Goal: Communication & Community: Participate in discussion

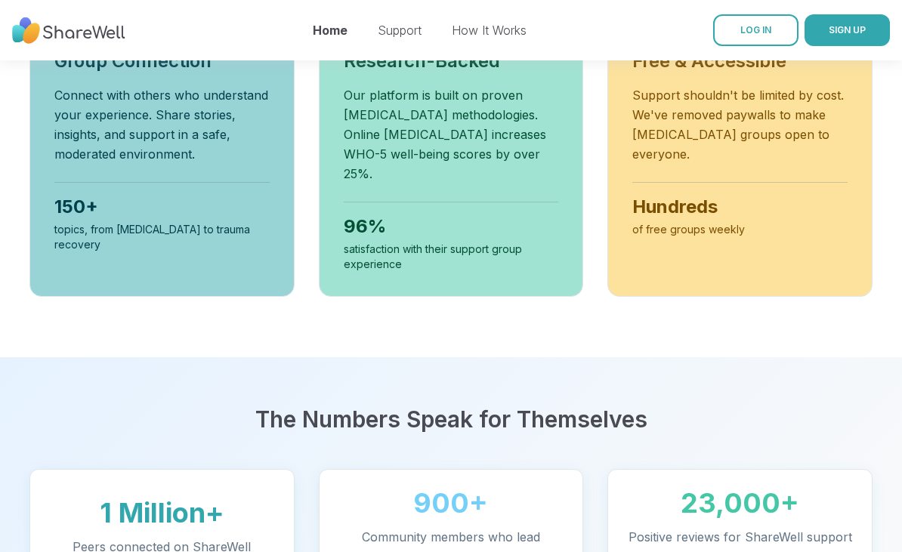
scroll to position [670, 0]
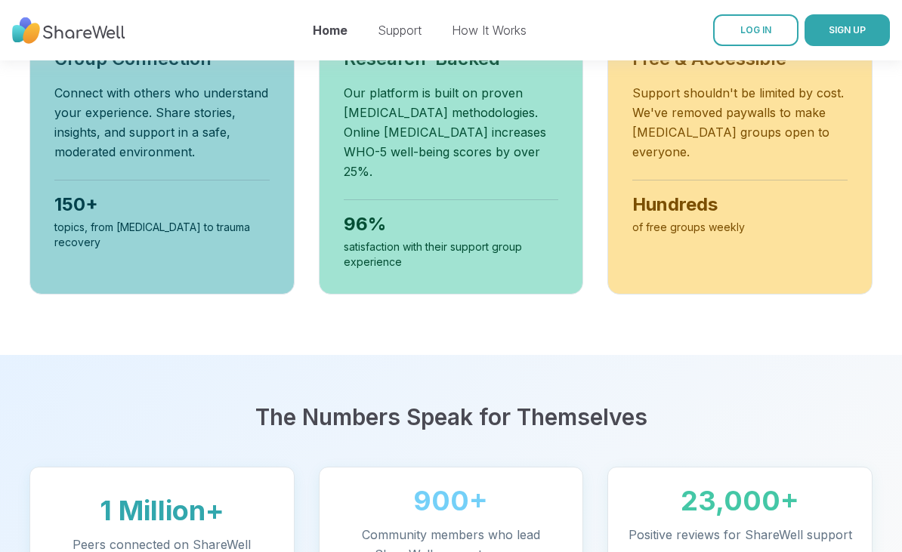
click at [754, 26] on span "LOG IN" at bounding box center [755, 29] width 31 height 11
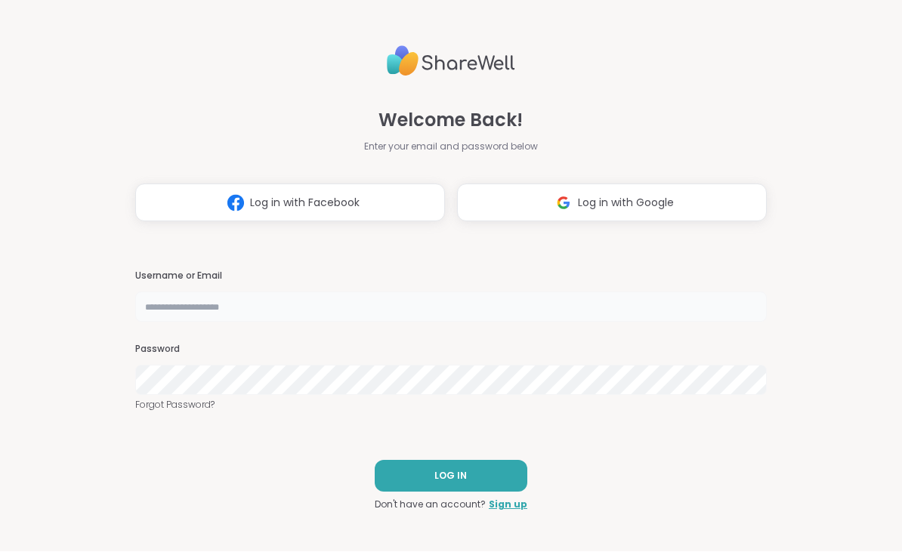
click at [251, 310] on input "text" at bounding box center [450, 307] width 631 height 30
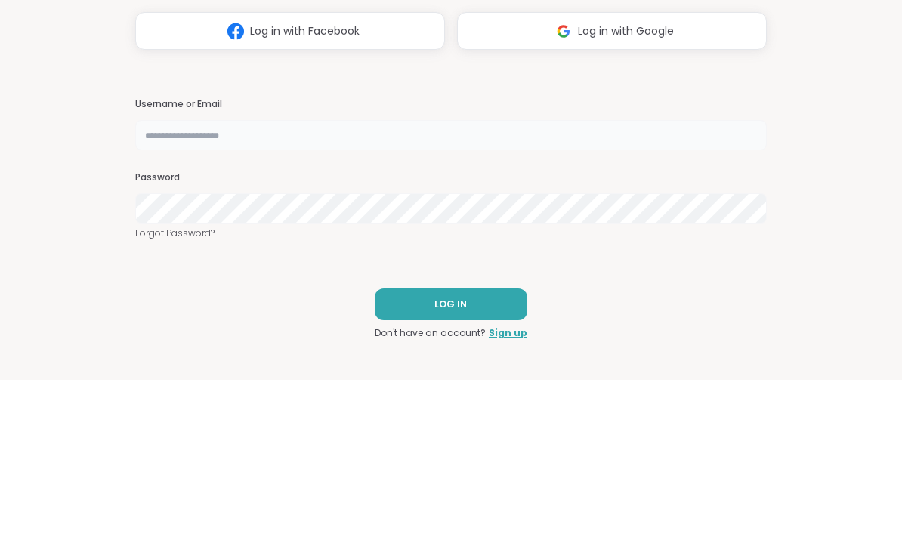
type input "**********"
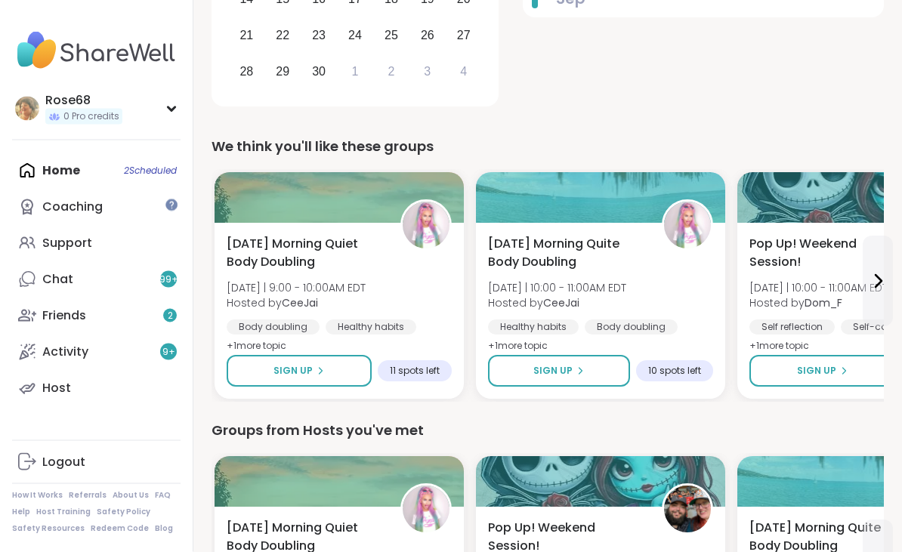
scroll to position [414, 0]
click at [306, 364] on span "Sign Up" at bounding box center [292, 371] width 39 height 14
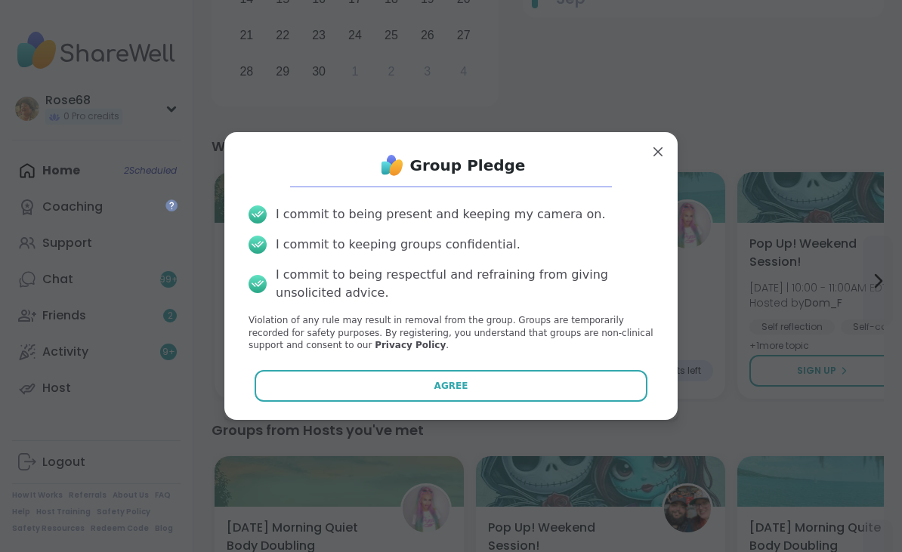
click at [443, 393] on span "Agree" at bounding box center [451, 386] width 34 height 14
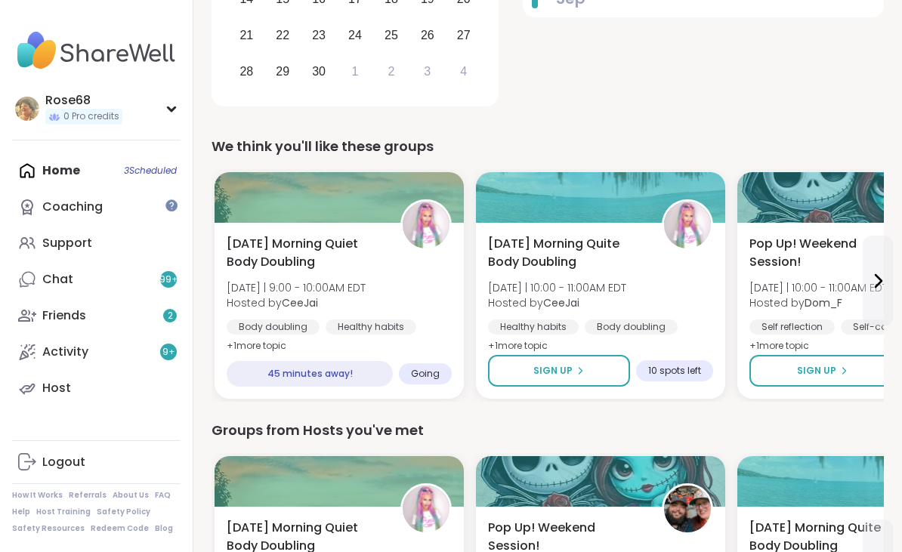
click at [565, 364] on span "Sign Up" at bounding box center [552, 371] width 39 height 14
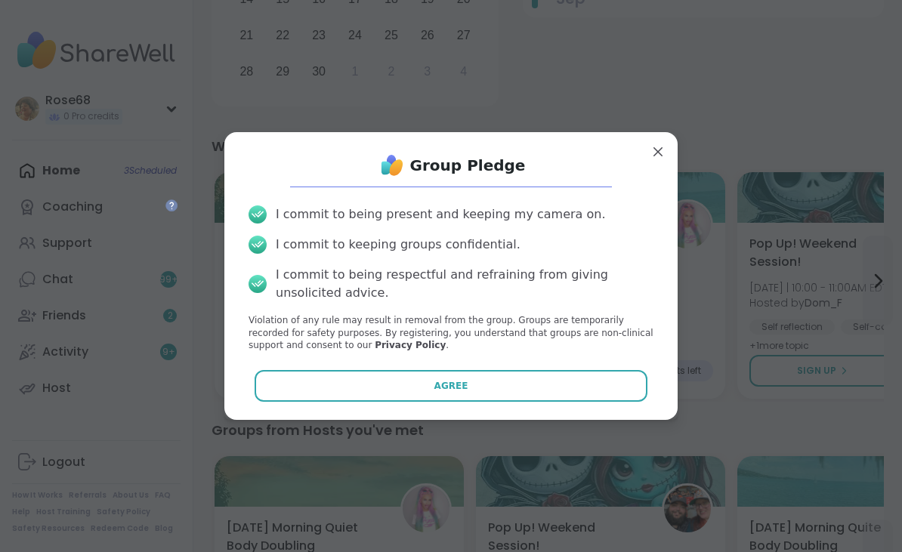
click at [546, 402] on button "Agree" at bounding box center [450, 386] width 393 height 32
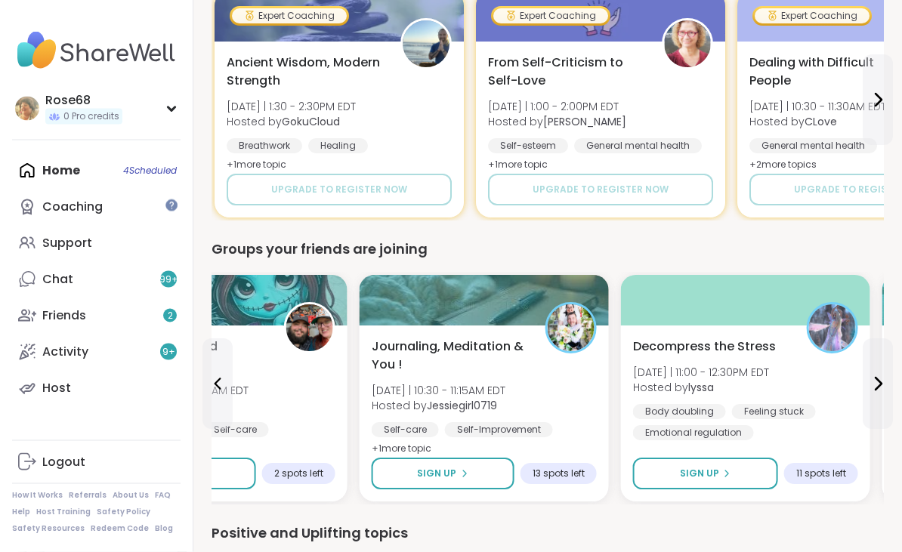
scroll to position [1164, 0]
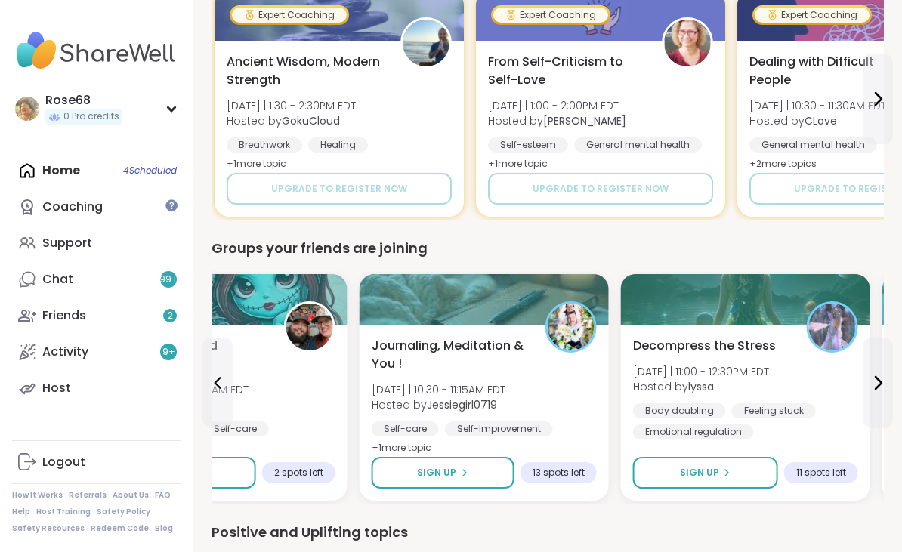
click at [694, 466] on span "Sign Up" at bounding box center [699, 473] width 39 height 14
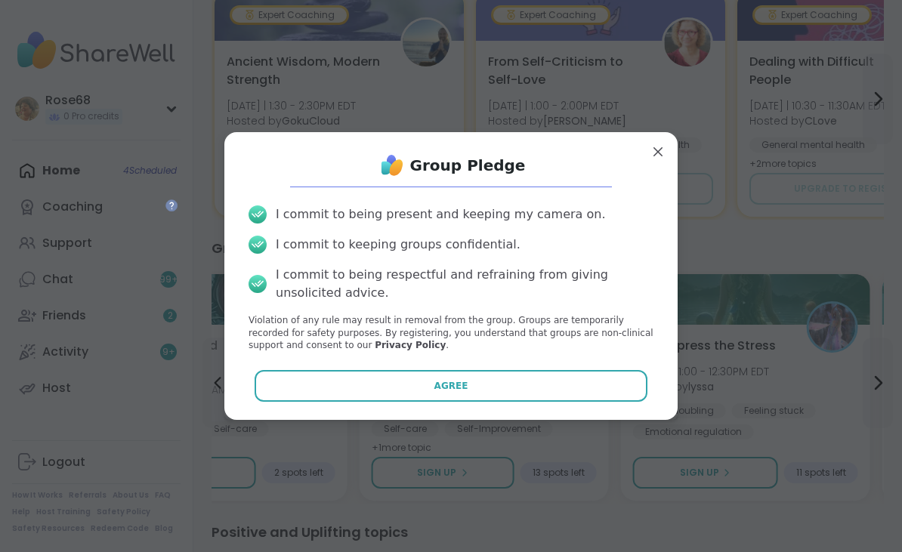
click at [507, 402] on button "Agree" at bounding box center [450, 386] width 393 height 32
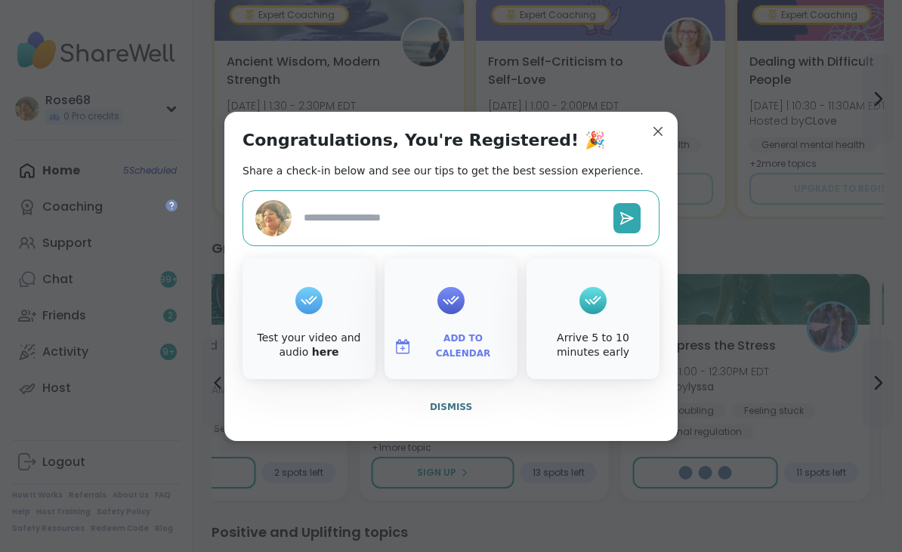
type textarea "*"
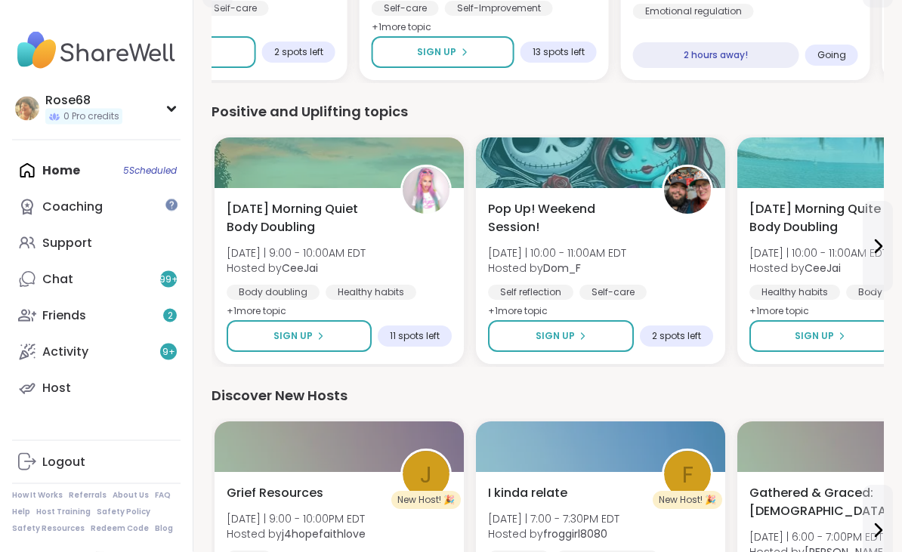
scroll to position [1584, 0]
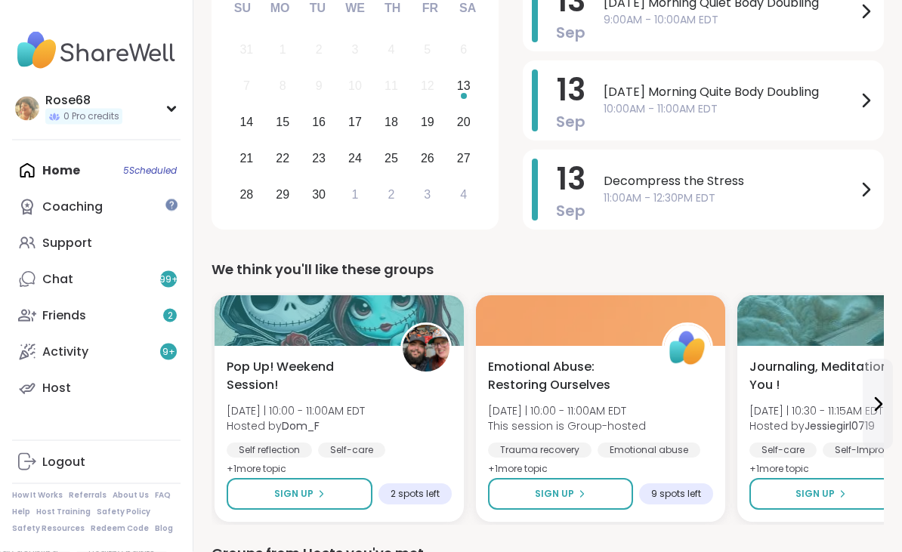
scroll to position [291, 0]
click at [620, 172] on span "Decompress the Stress" at bounding box center [729, 181] width 253 height 18
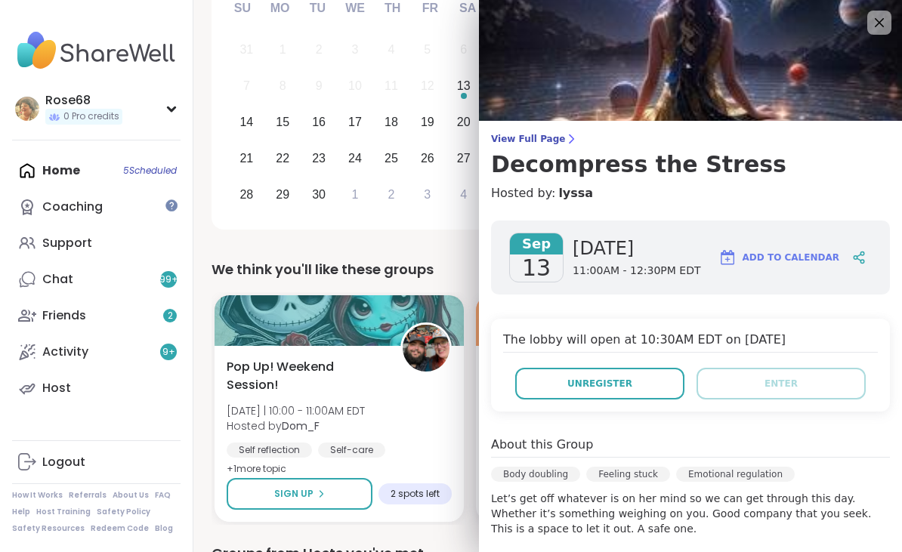
click at [596, 386] on span "Unregister" at bounding box center [599, 384] width 65 height 14
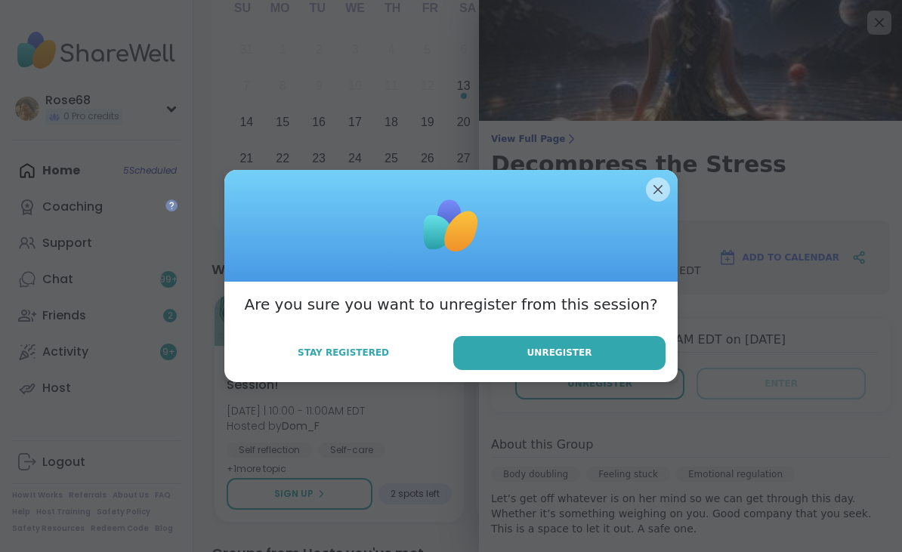
click at [533, 359] on span "Unregister" at bounding box center [559, 353] width 65 height 14
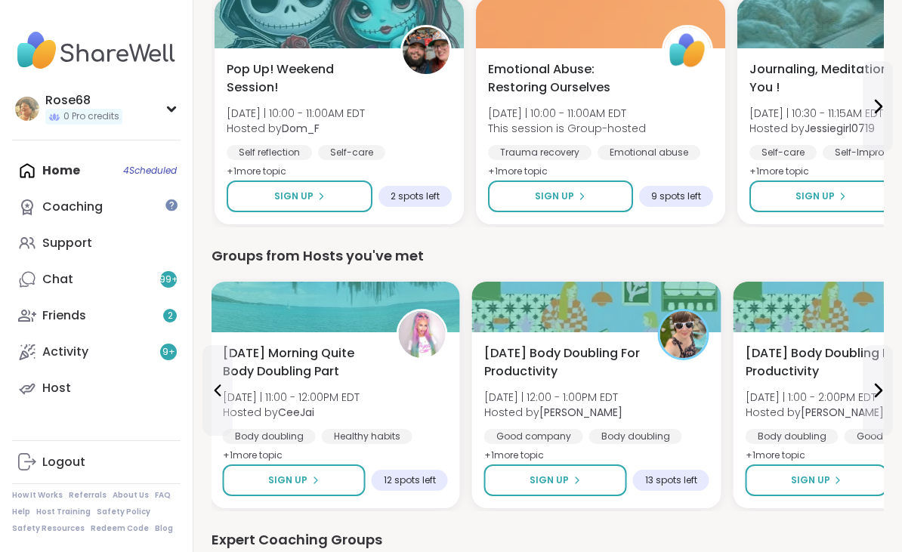
scroll to position [593, 0]
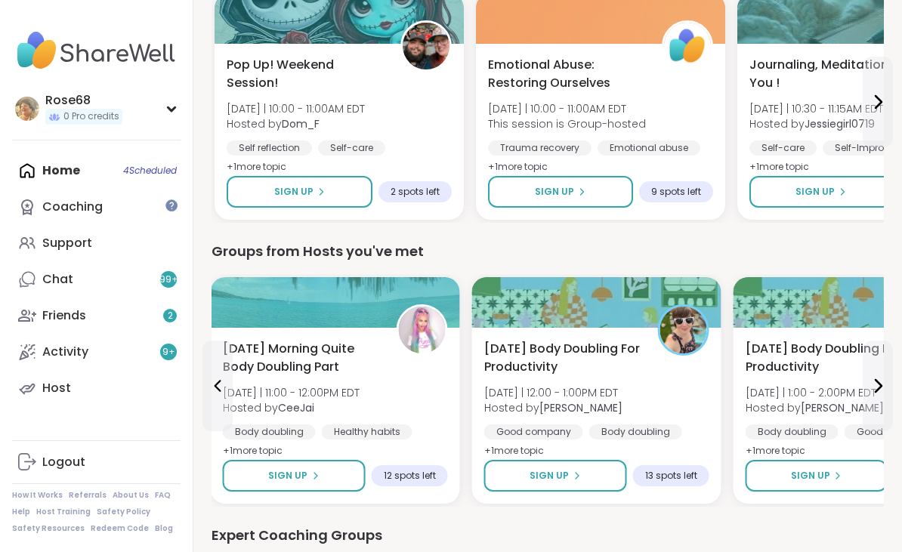
click at [289, 469] on span "Sign Up" at bounding box center [287, 476] width 39 height 14
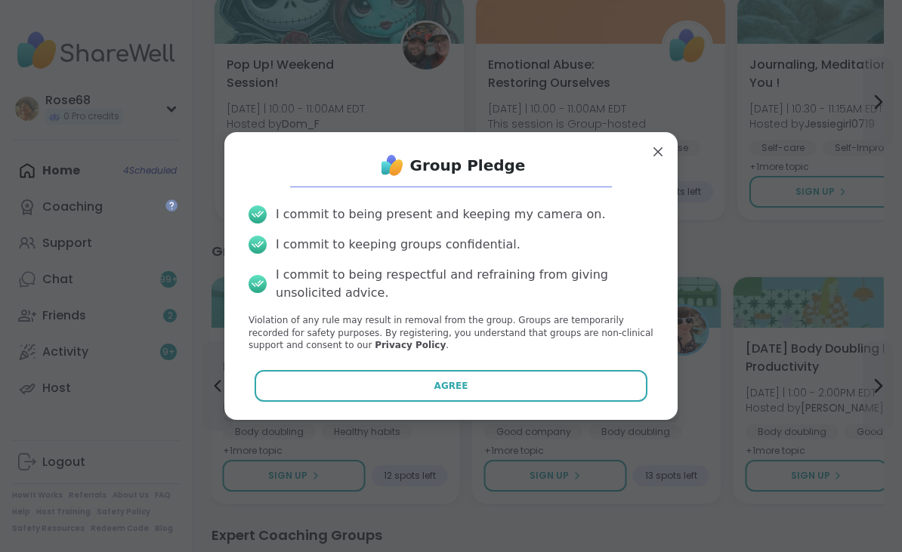
click at [418, 402] on button "Agree" at bounding box center [450, 386] width 393 height 32
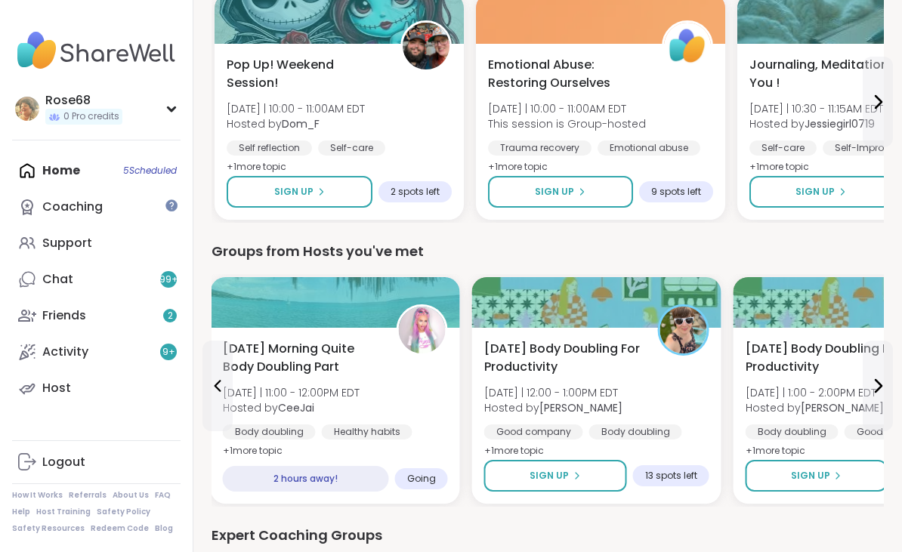
click at [560, 469] on span "Sign Up" at bounding box center [548, 476] width 39 height 14
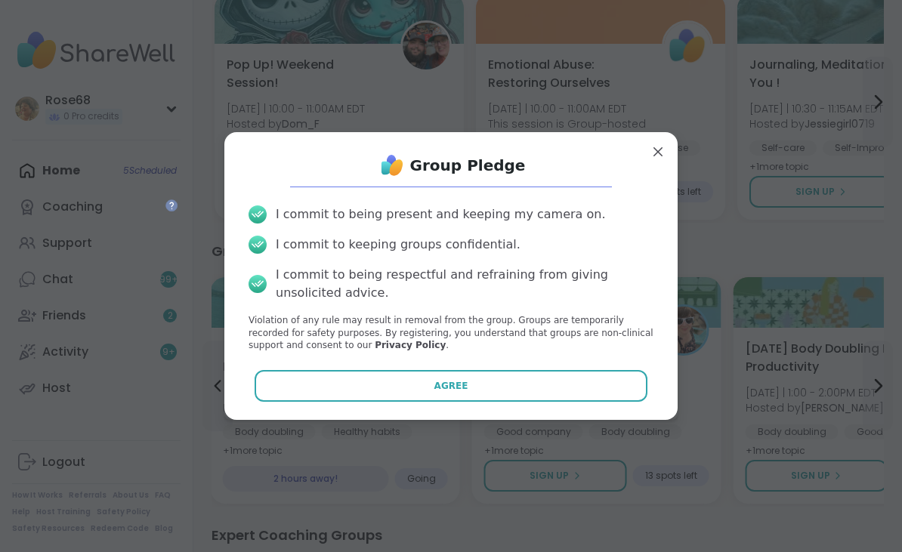
click at [522, 402] on button "Agree" at bounding box center [450, 386] width 393 height 32
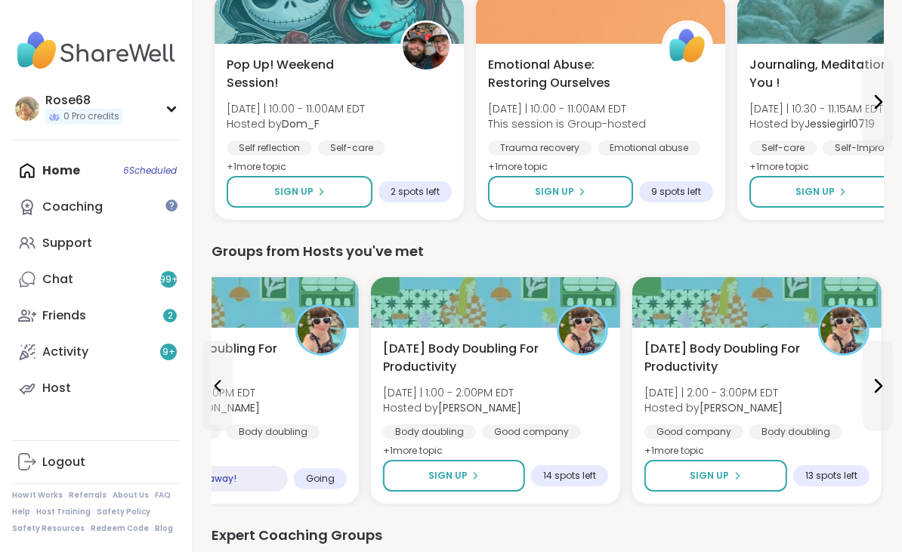
click at [476, 471] on icon at bounding box center [474, 475] width 9 height 9
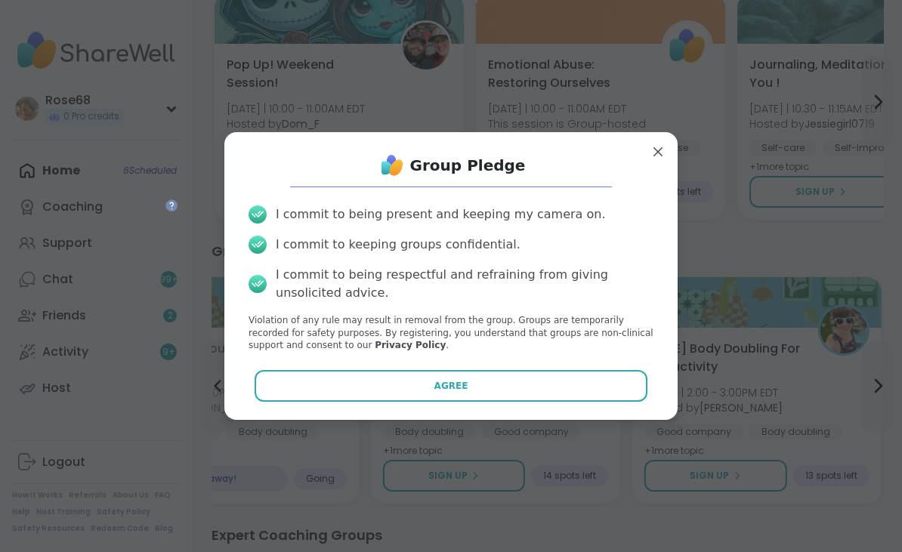
click at [479, 390] on button "Agree" at bounding box center [450, 386] width 393 height 32
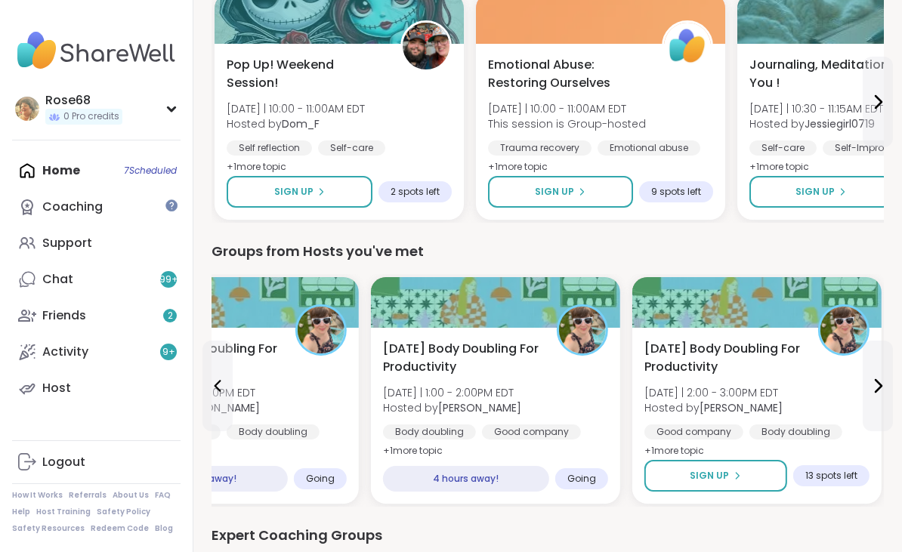
click at [704, 469] on span "Sign Up" at bounding box center [708, 476] width 39 height 14
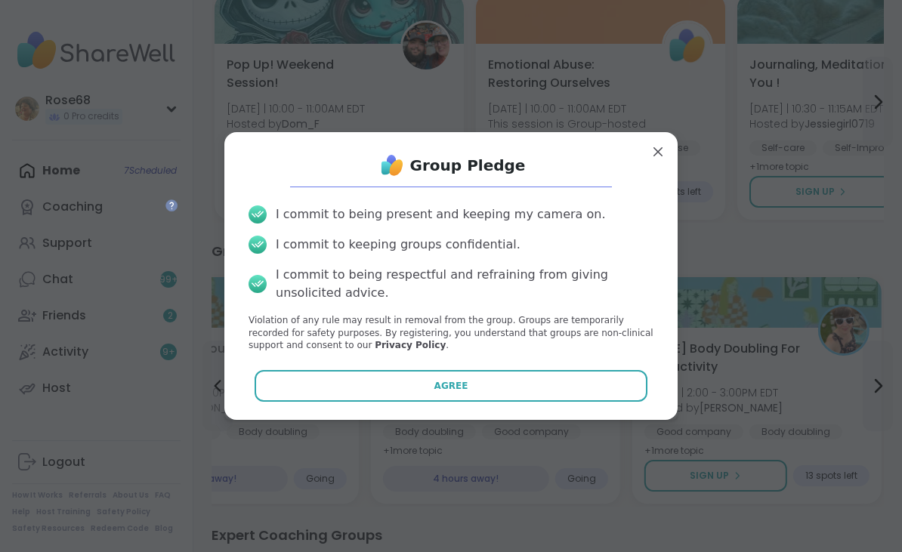
click at [559, 399] on button "Agree" at bounding box center [450, 386] width 393 height 32
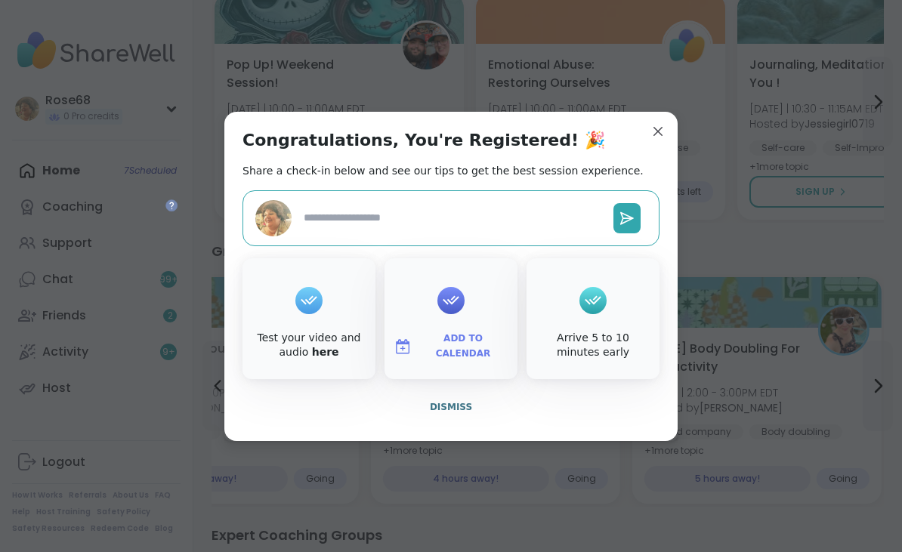
type textarea "*"
click at [643, 129] on div "Congratulations, You're Registered! 🎉 Share a check-in below and see our tips t…" at bounding box center [450, 276] width 453 height 329
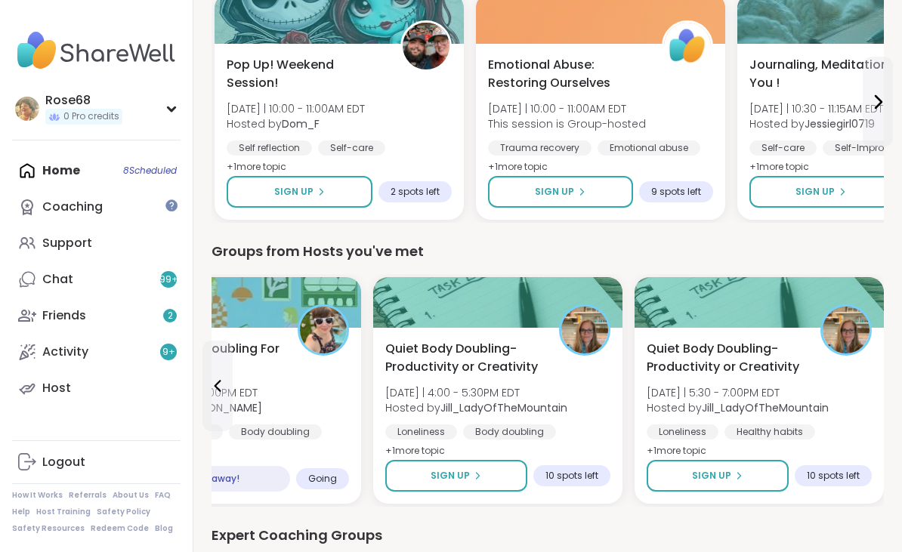
click at [720, 469] on span "Sign Up" at bounding box center [711, 476] width 39 height 14
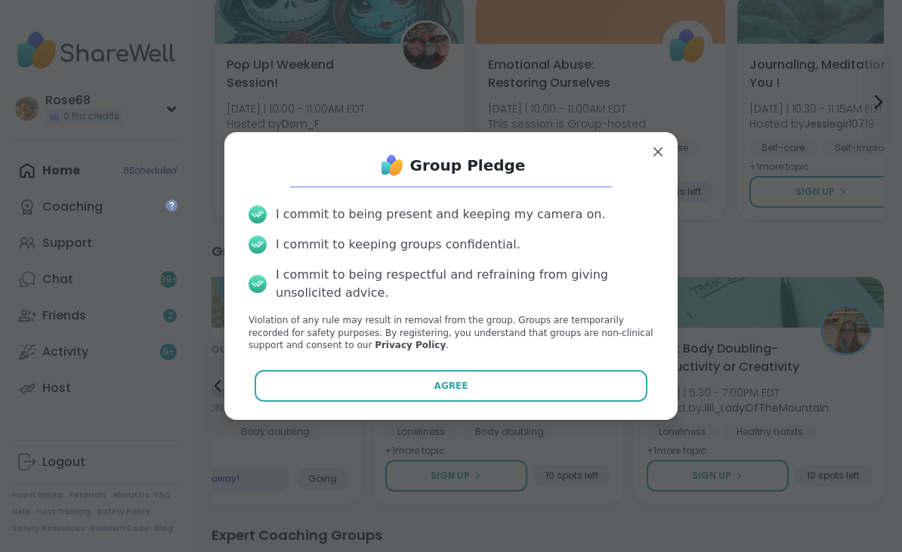
click at [529, 402] on button "Agree" at bounding box center [450, 386] width 393 height 32
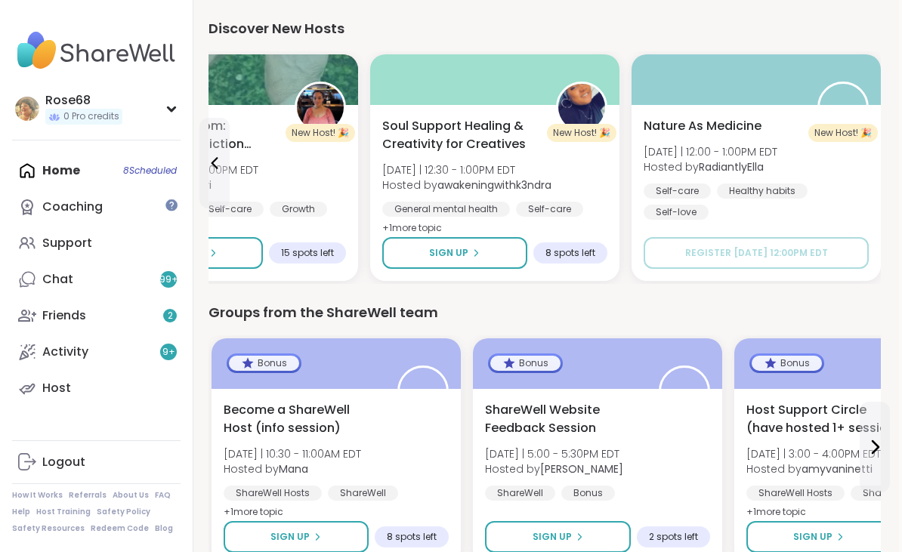
scroll to position [1959, 3]
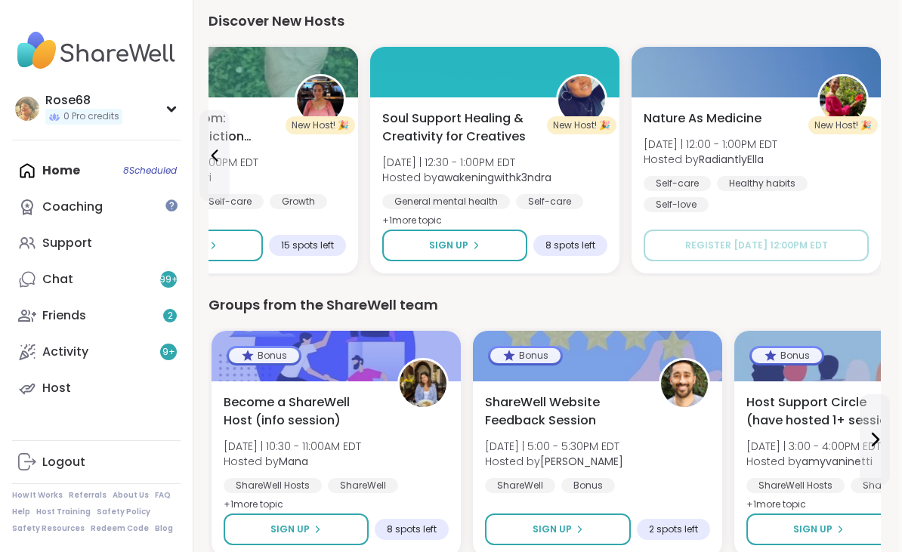
click at [126, 276] on link "Chat 99 +" at bounding box center [96, 279] width 168 height 36
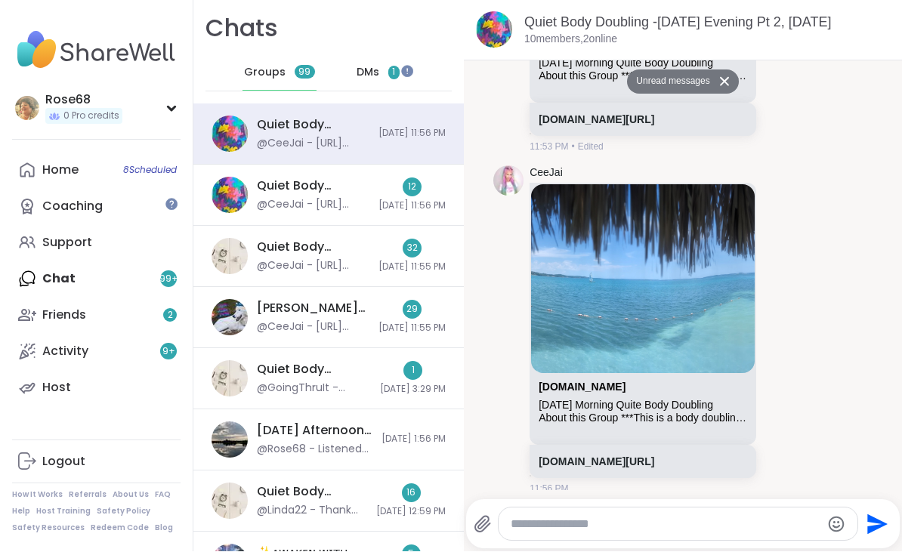
click at [260, 192] on div "Quiet Body Doubling -[DATE] Evening, [DATE]" at bounding box center [313, 186] width 113 height 17
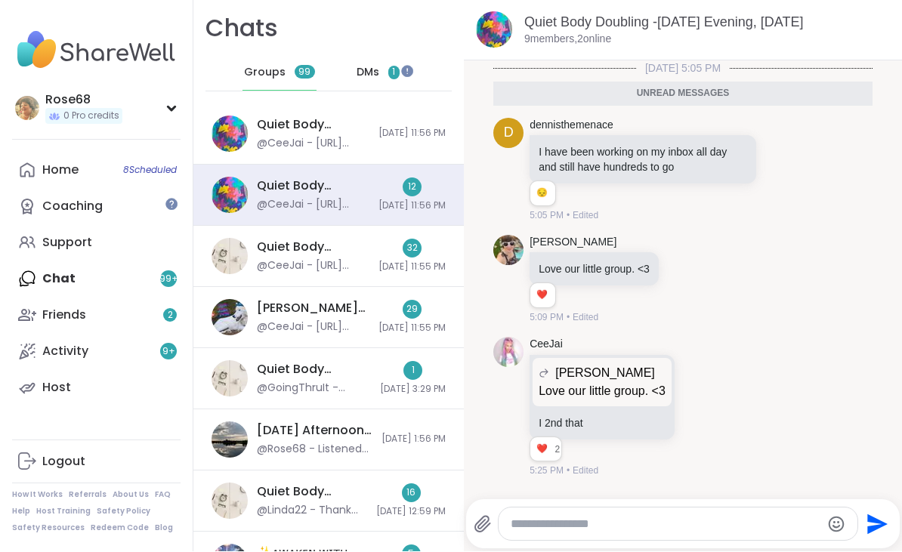
scroll to position [1690, 0]
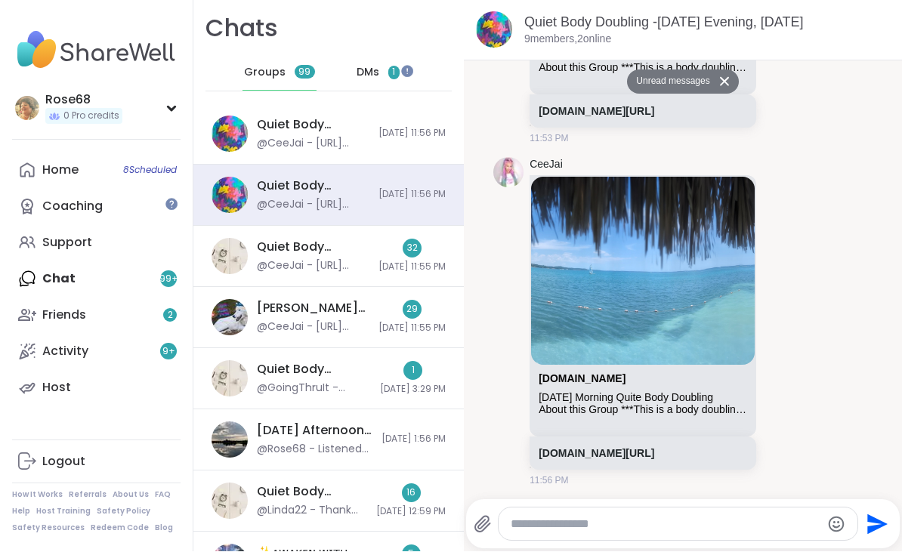
click at [282, 259] on div "@CeeJai - [URL][DOMAIN_NAME]" at bounding box center [313, 266] width 113 height 15
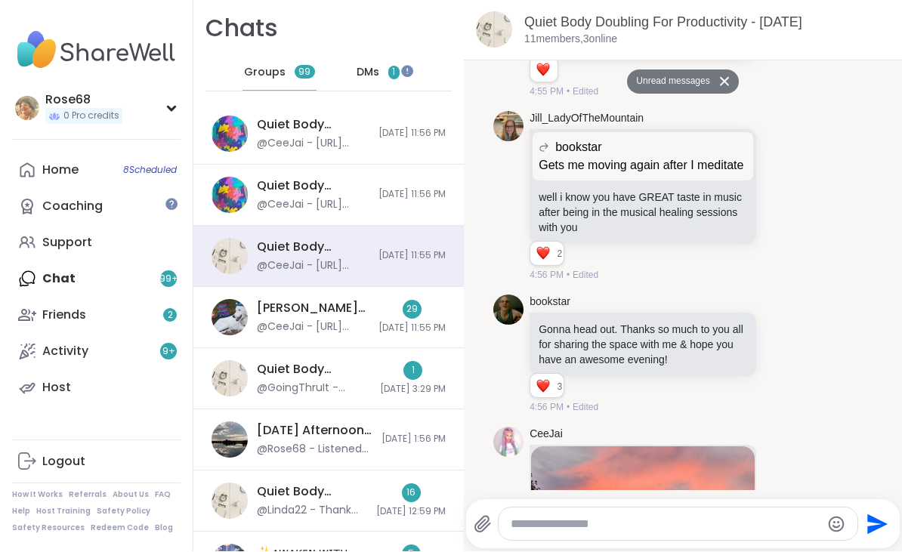
scroll to position [3792, 0]
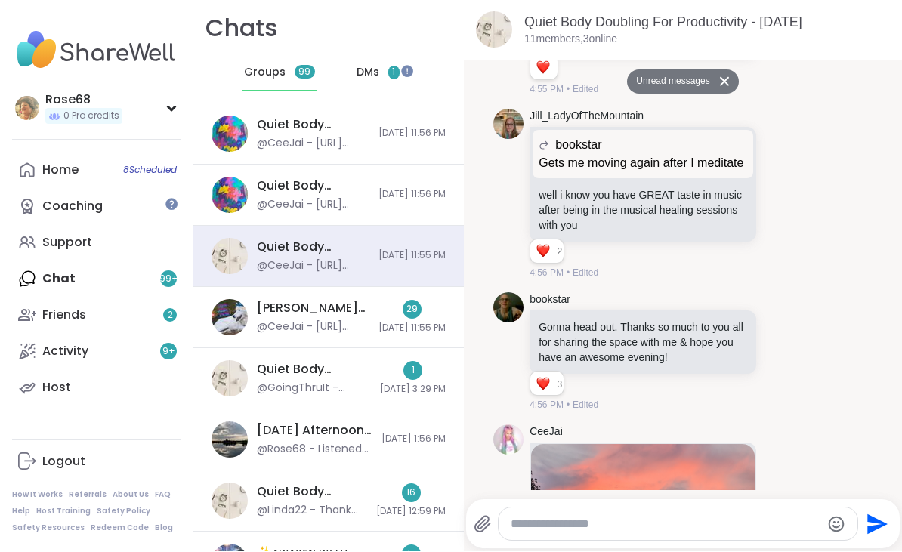
click at [775, 360] on icon at bounding box center [782, 352] width 14 height 15
click at [658, 335] on div "Select Reaction: Heart" at bounding box center [662, 329] width 14 height 14
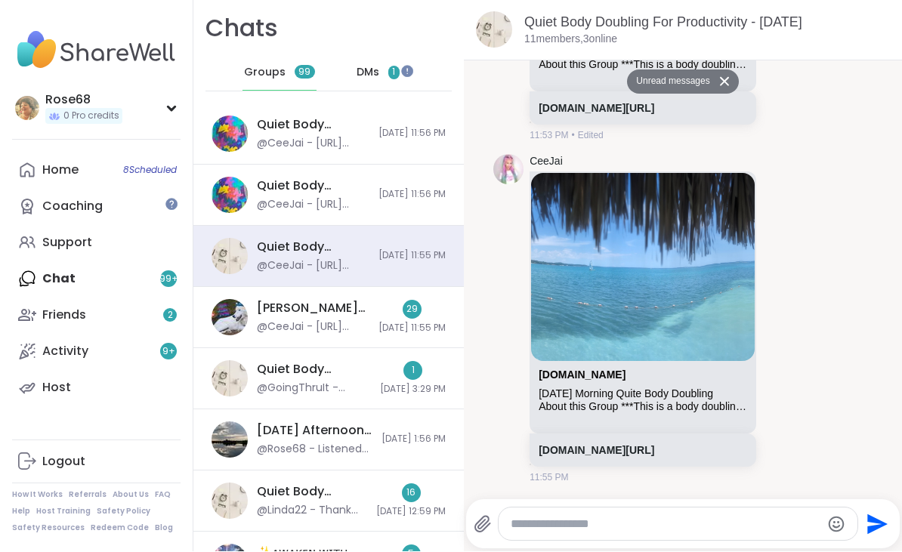
scroll to position [4807, 0]
click at [257, 321] on div "@CeeJai - [URL][DOMAIN_NAME]" at bounding box center [313, 327] width 113 height 15
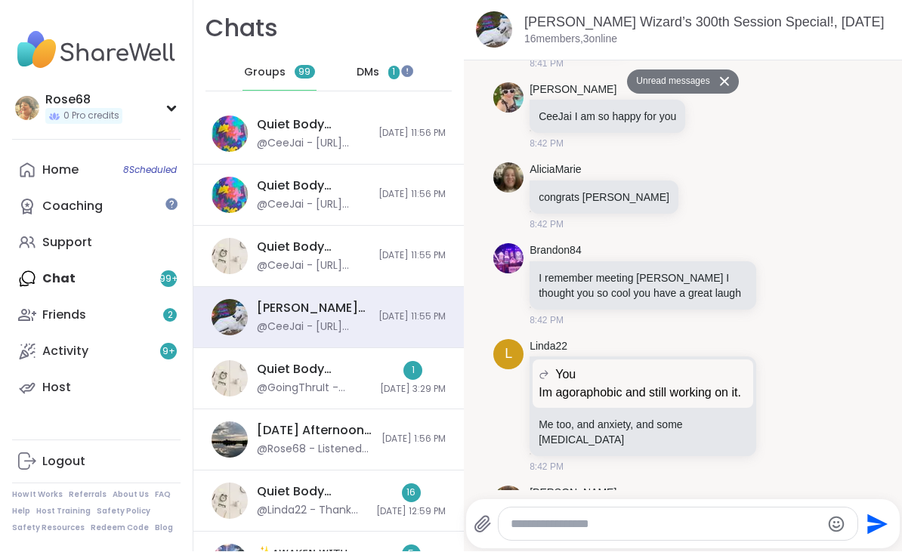
scroll to position [3131, 0]
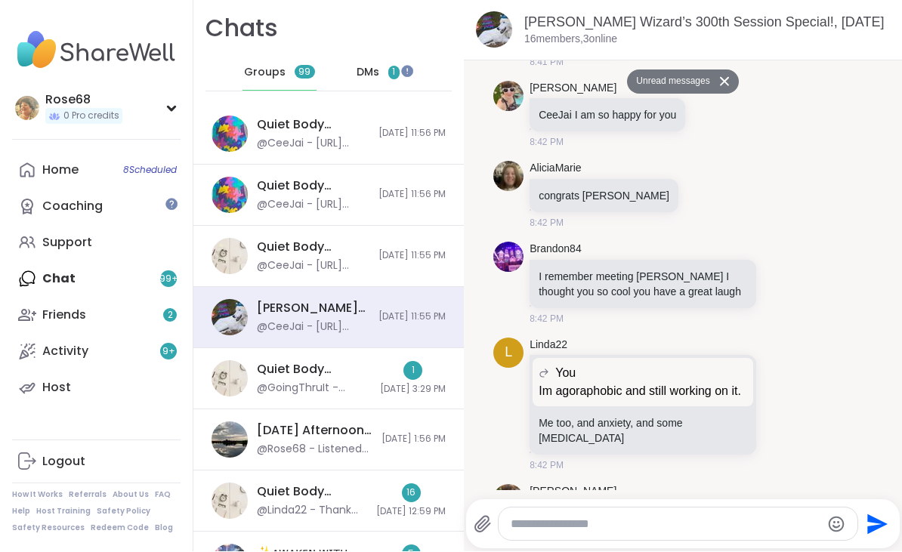
click at [778, 399] on icon at bounding box center [782, 404] width 11 height 11
click at [666, 374] on div "Select Reaction: Heart" at bounding box center [662, 381] width 14 height 14
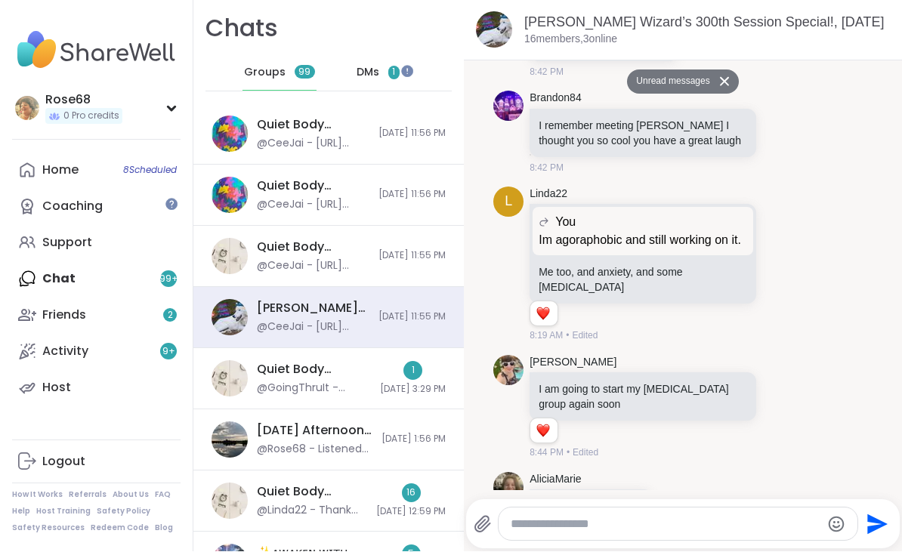
scroll to position [3281, 0]
click at [799, 399] on icon at bounding box center [799, 408] width 14 height 18
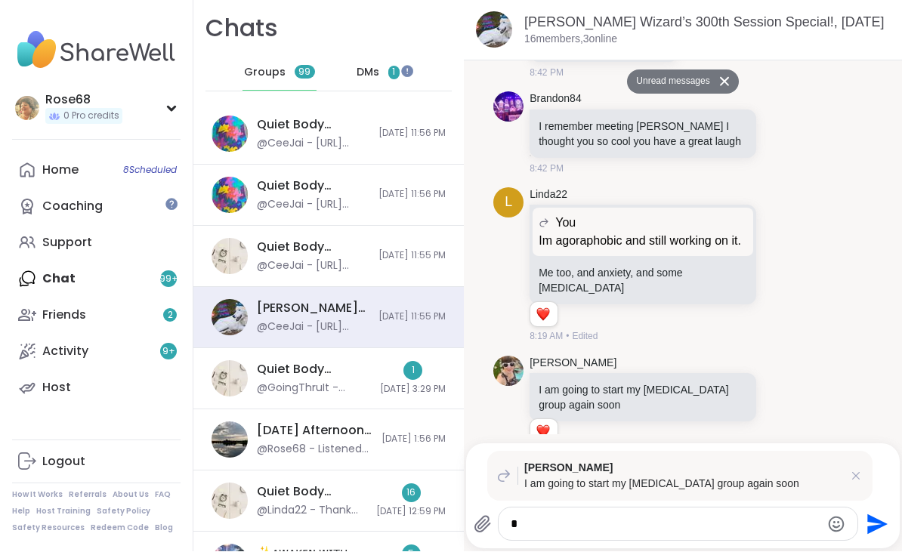
scroll to position [0, 0]
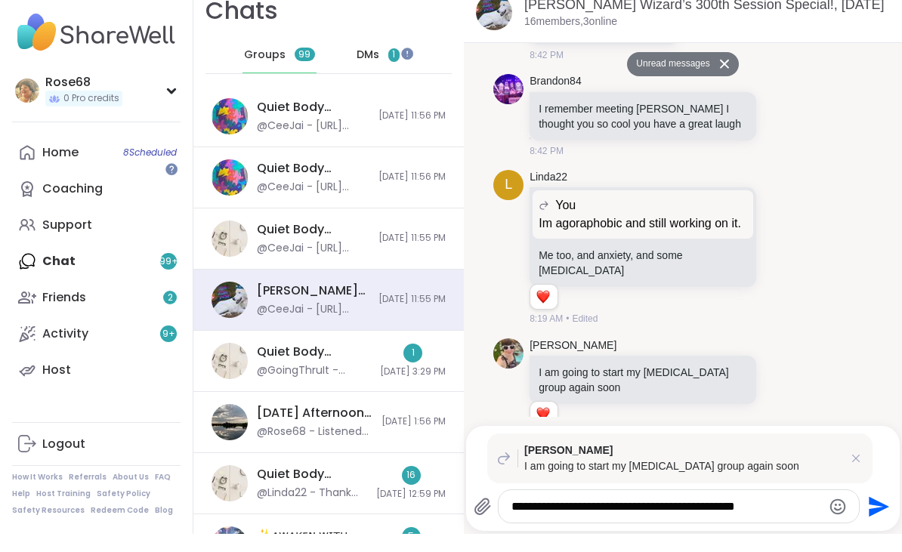
type textarea "**********"
click at [877, 514] on icon "Send" at bounding box center [878, 524] width 20 height 20
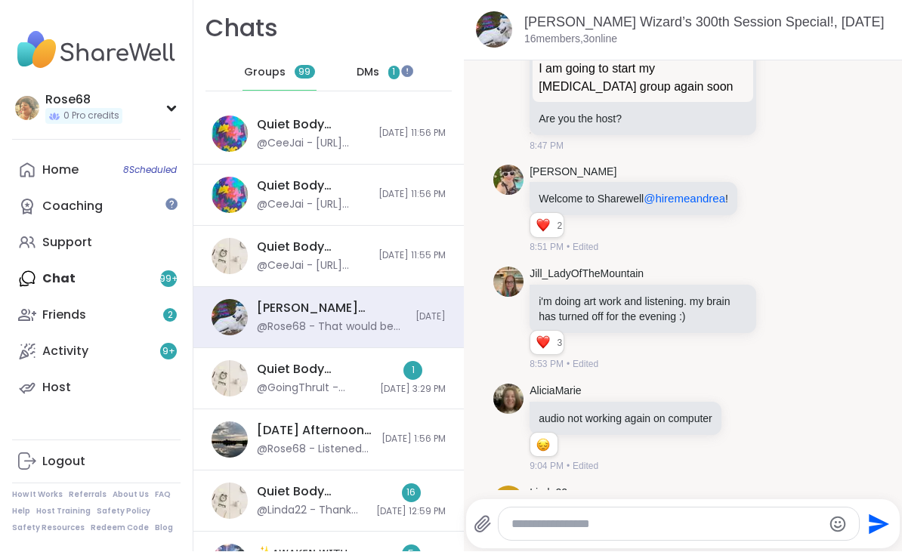
scroll to position [4456, 0]
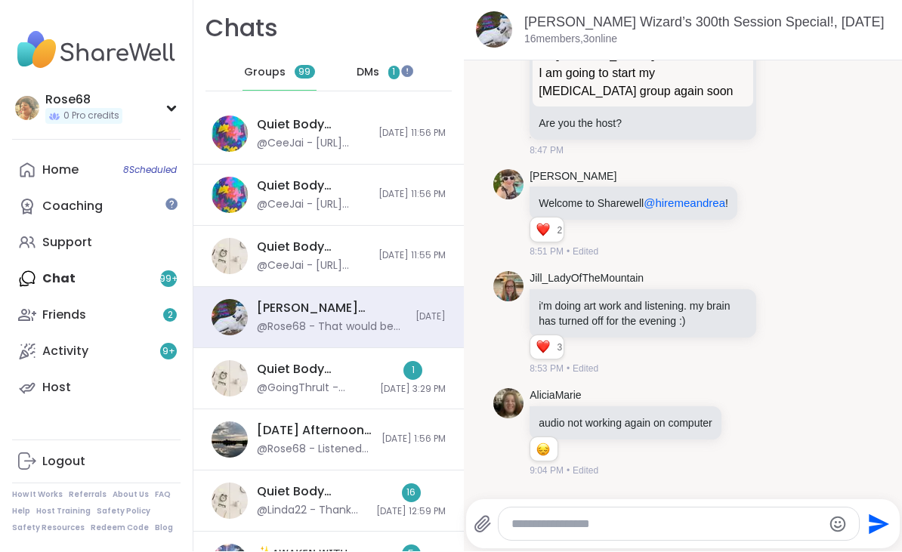
click at [778, 318] on icon at bounding box center [782, 323] width 11 height 11
click at [664, 293] on div "Select Reaction: Heart" at bounding box center [662, 300] width 14 height 14
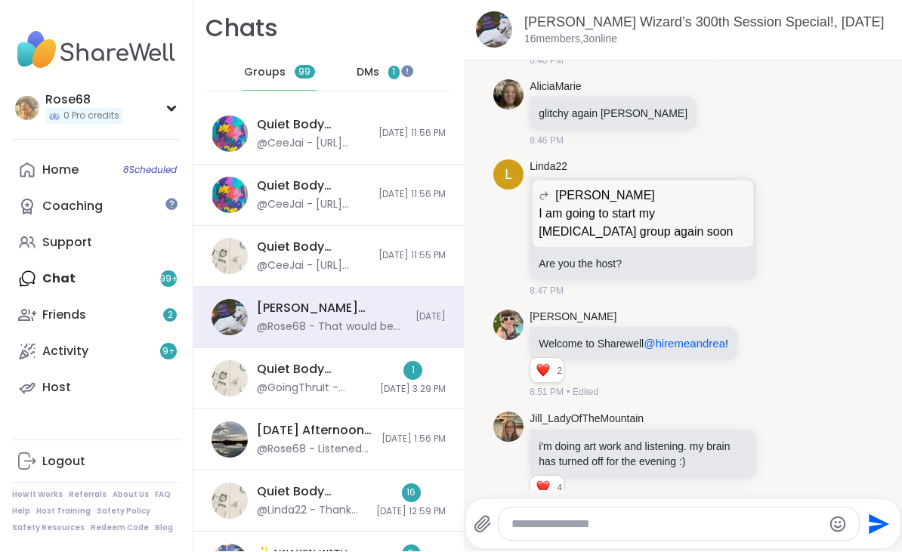
scroll to position [4316, 0]
click at [769, 348] on icon at bounding box center [762, 353] width 11 height 11
click at [658, 314] on button "Select Reaction: Heart" at bounding box center [643, 329] width 30 height 30
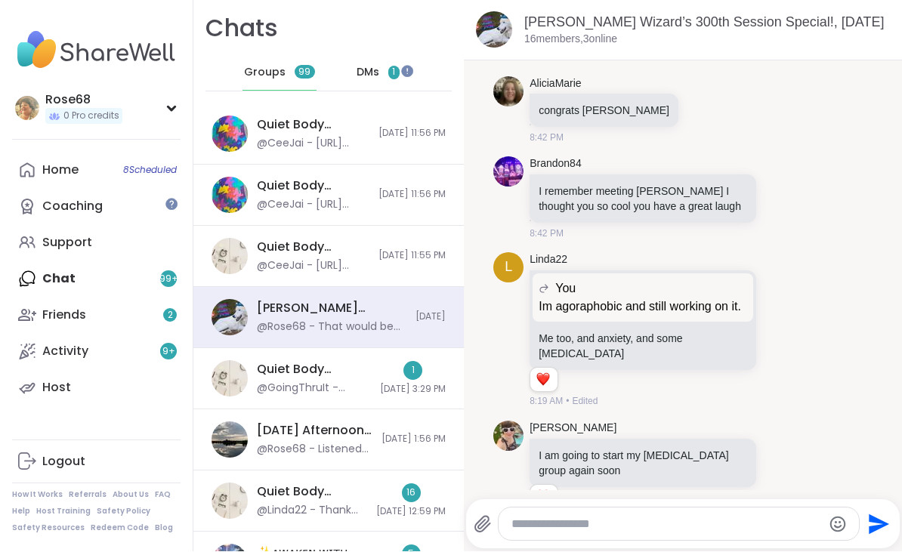
scroll to position [3178, 0]
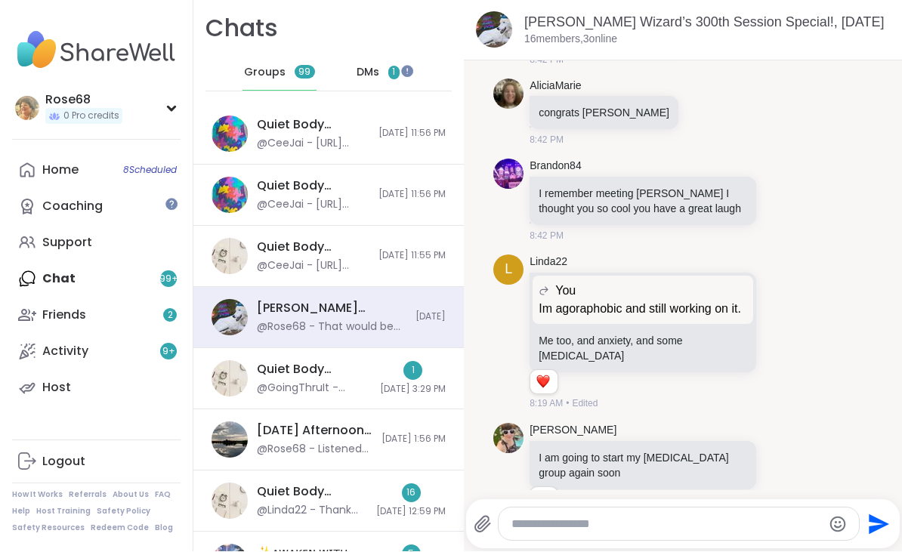
click at [777, 327] on icon at bounding box center [782, 332] width 11 height 11
click at [659, 302] on div "Select Reaction: Heart" at bounding box center [662, 309] width 14 height 14
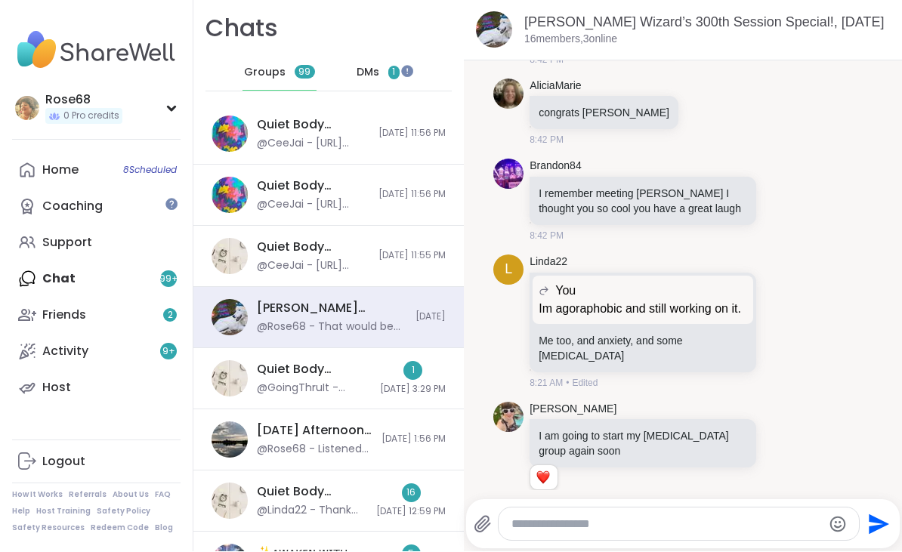
click at [775, 314] on icon at bounding box center [782, 321] width 14 height 15
click at [655, 282] on button "Select Reaction: Heart" at bounding box center [662, 297] width 30 height 30
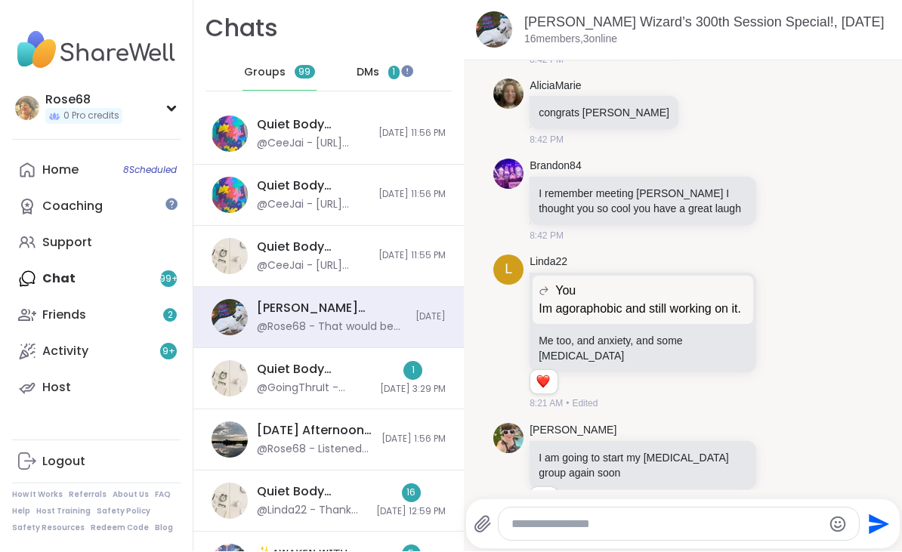
click at [805, 324] on icon at bounding box center [799, 333] width 14 height 18
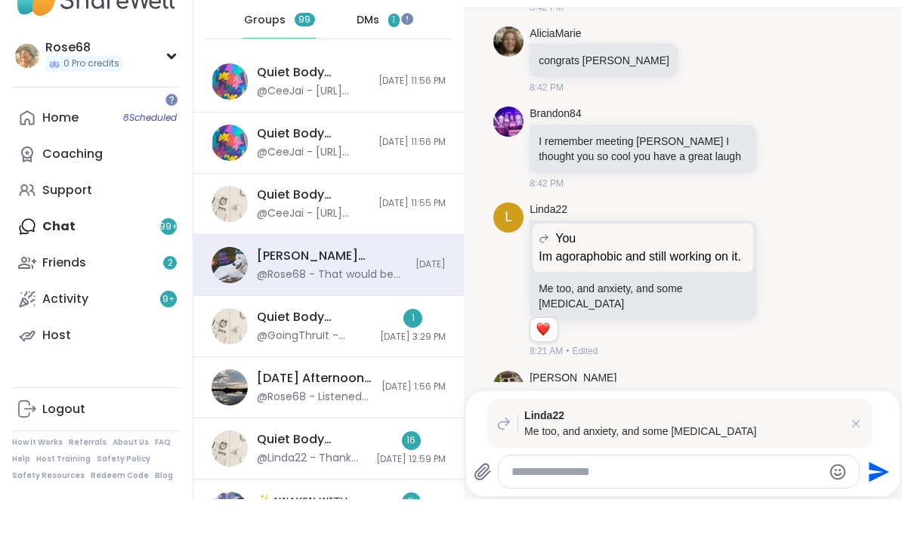
click at [809, 249] on div "L Linda22 You Im agoraphobic and still working on it. Im agoraphobic and still …" at bounding box center [682, 333] width 379 height 168
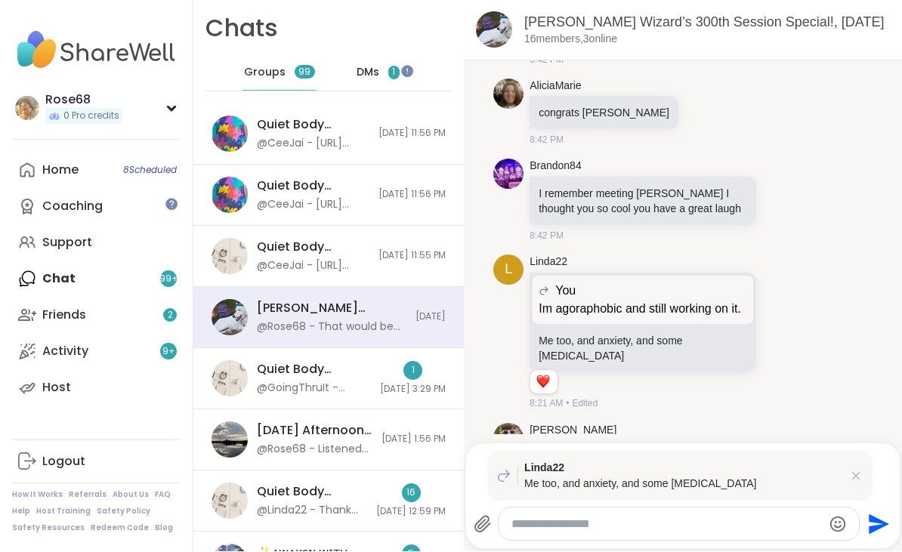
click at [557, 518] on textarea "Type your message" at bounding box center [666, 524] width 310 height 15
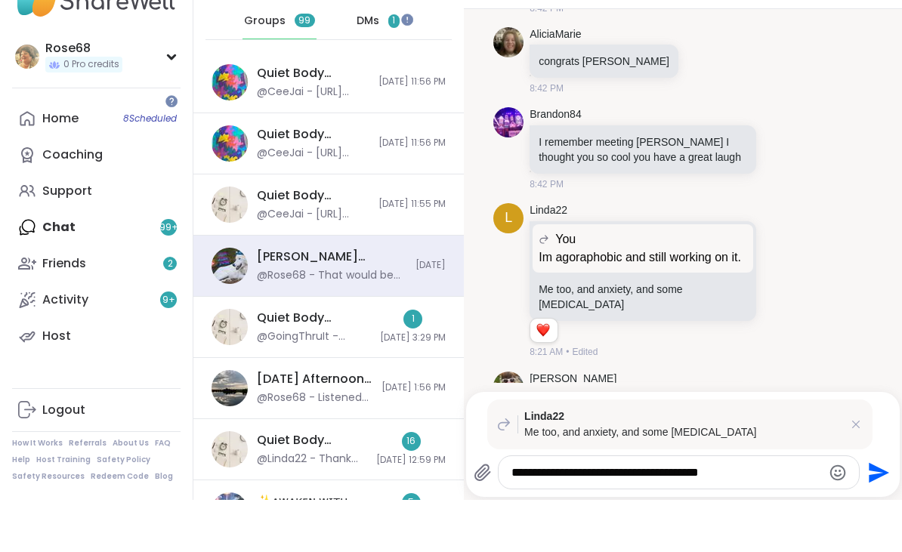
type textarea "**********"
click at [884, 513] on icon "Send" at bounding box center [877, 525] width 24 height 24
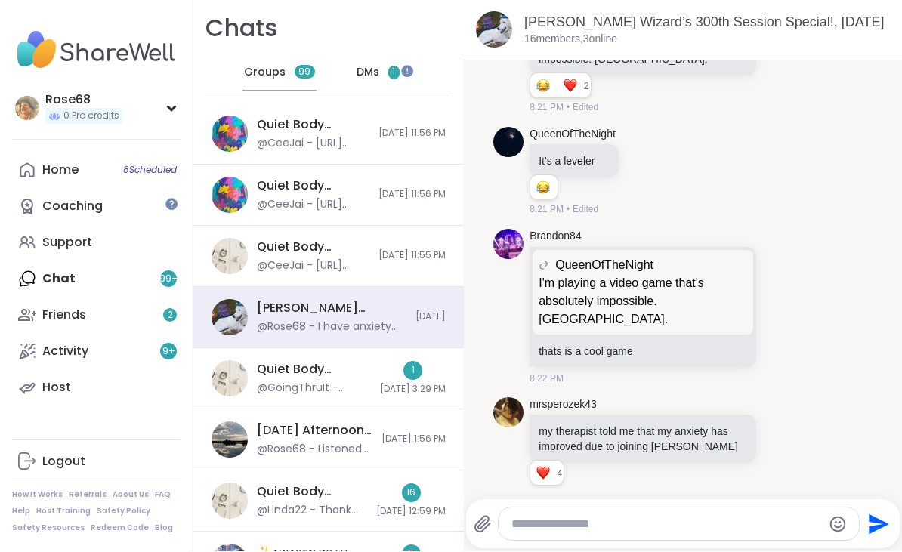
scroll to position [1185, 0]
click at [778, 441] on icon at bounding box center [782, 448] width 14 height 15
click at [658, 417] on span "Select Reaction: Heart" at bounding box center [662, 424] width 14 height 15
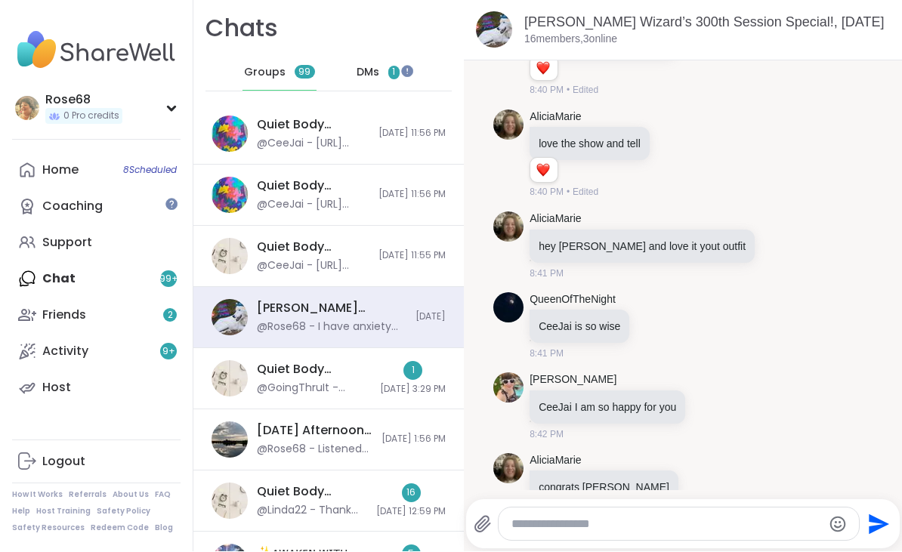
scroll to position [2804, 0]
click at [716, 398] on icon at bounding box center [711, 405] width 14 height 15
click at [596, 375] on div "Select Reaction: Heart" at bounding box center [591, 382] width 14 height 14
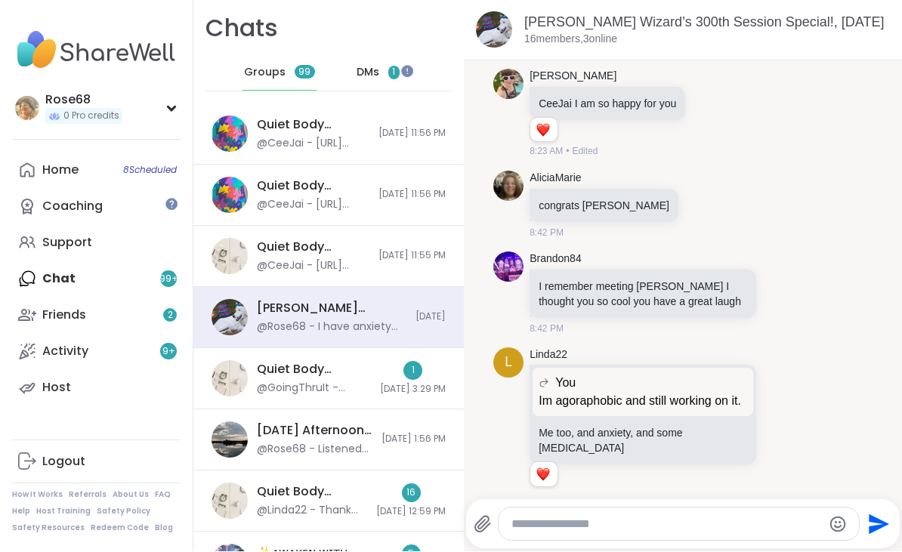
scroll to position [3106, 0]
click at [781, 288] on icon at bounding box center [782, 293] width 11 height 11
click at [664, 254] on button "Select Reaction: Heart" at bounding box center [662, 269] width 30 height 30
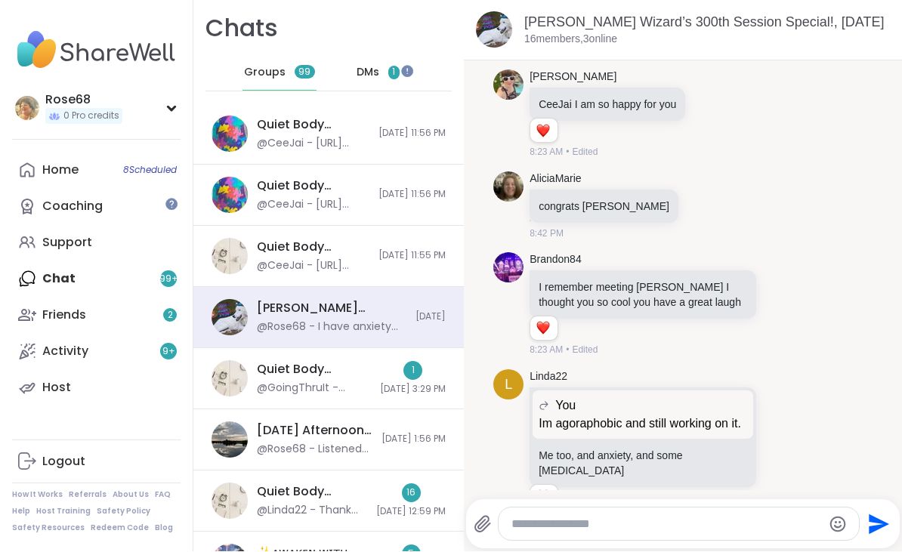
click at [254, 376] on div "Quiet Body Doubling For Productivity - [DATE] @GoingThruIt - thank you [PERSON_…" at bounding box center [328, 379] width 270 height 61
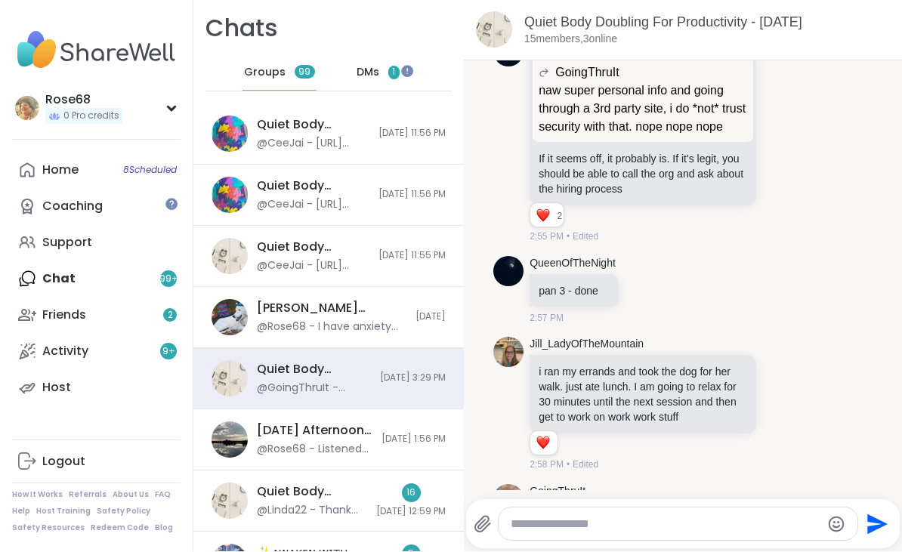
scroll to position [3944, 0]
click at [271, 433] on div "[DATE] Afternoon Body Doublers and Chillers!, [DATE]" at bounding box center [315, 431] width 116 height 17
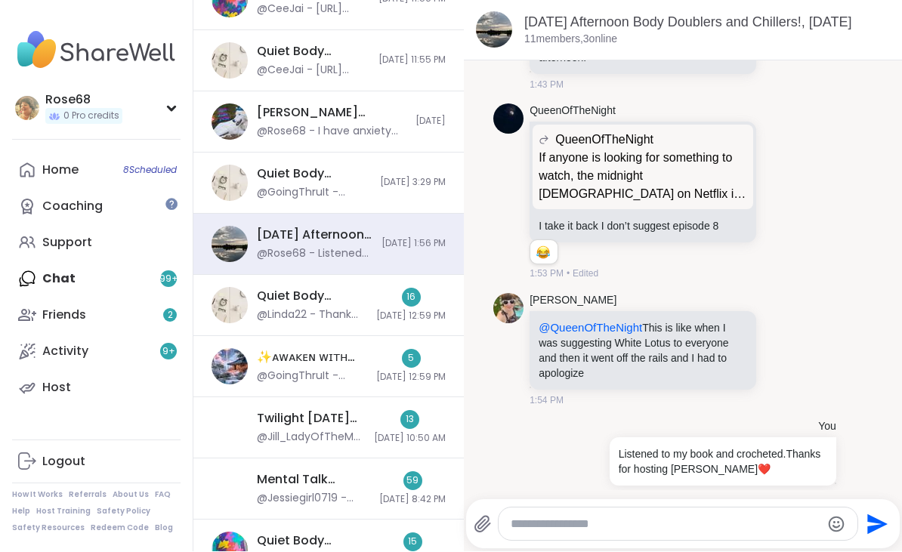
scroll to position [196, 0]
click at [295, 418] on div "Twilight [DATE] Hangout, [DATE]" at bounding box center [311, 418] width 108 height 17
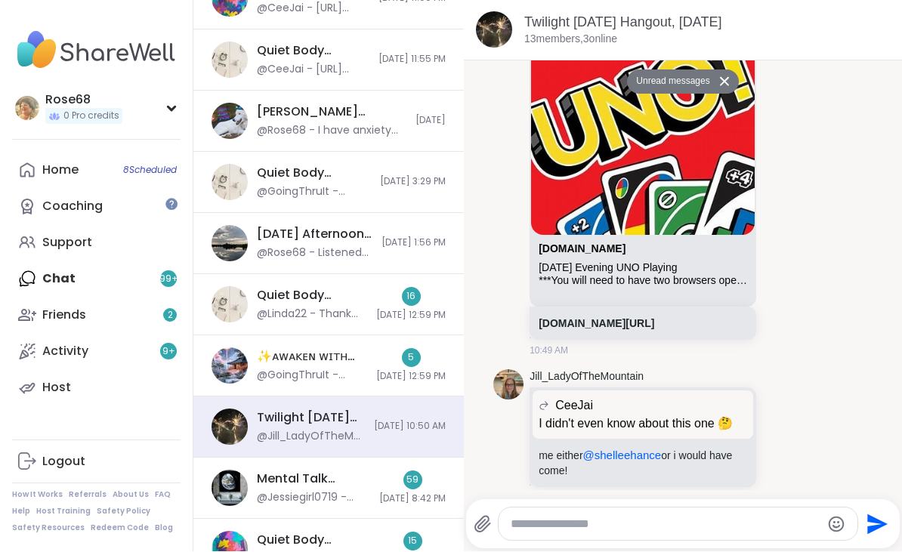
scroll to position [1998, 0]
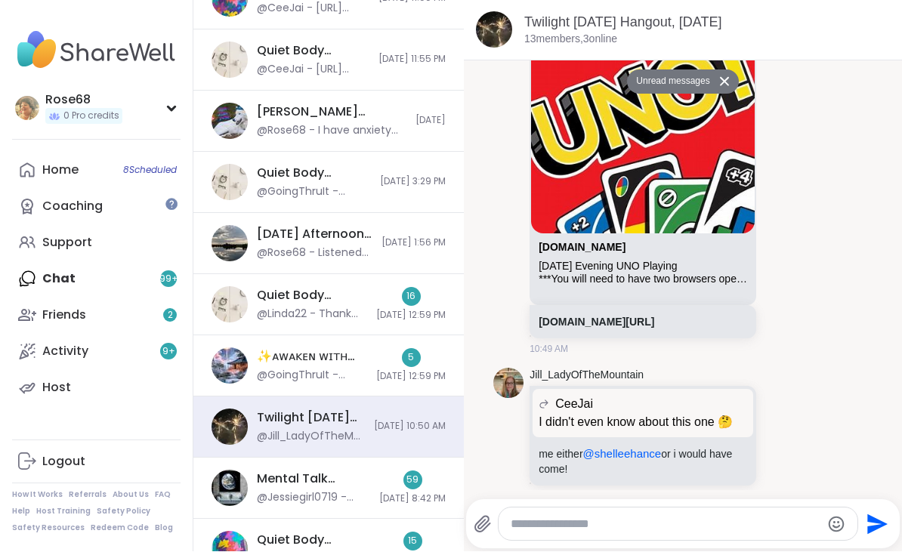
click at [605, 328] on link "[DOMAIN_NAME][URL]" at bounding box center [596, 322] width 116 height 12
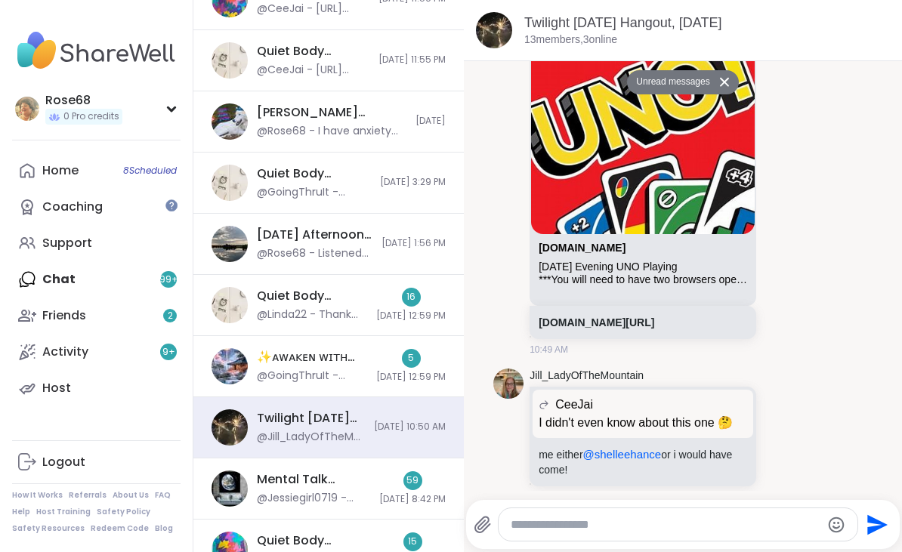
click at [63, 170] on div "Home 8 Scheduled" at bounding box center [60, 170] width 36 height 17
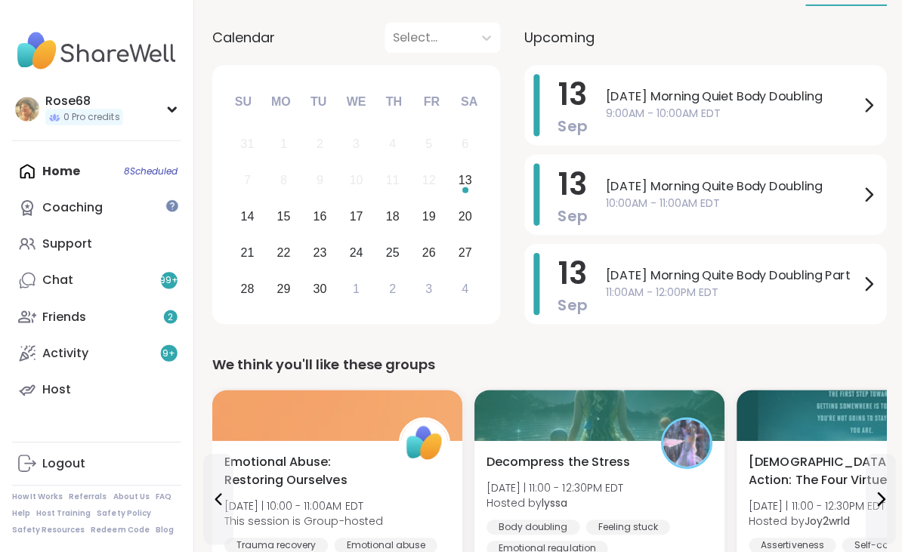
scroll to position [196, 0]
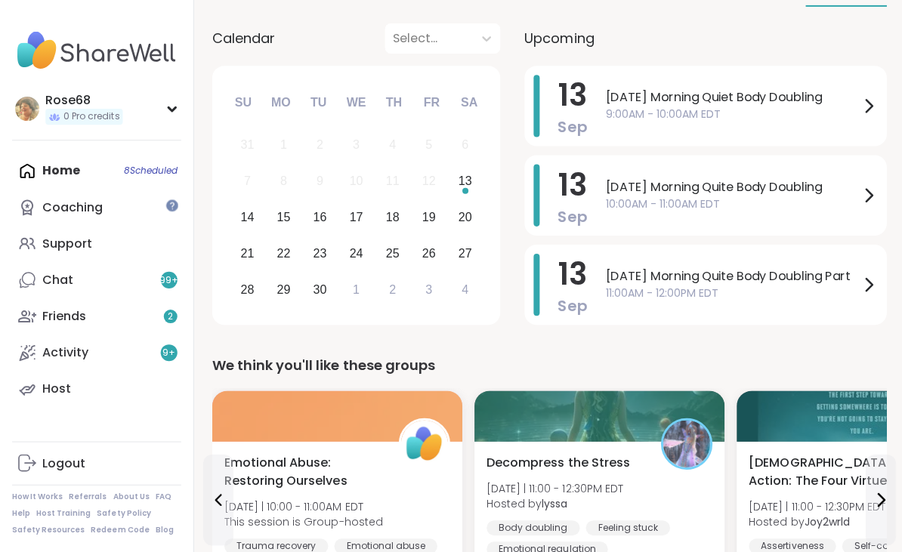
click at [636, 106] on span "9:00AM - 10:00AM EDT" at bounding box center [729, 114] width 253 height 16
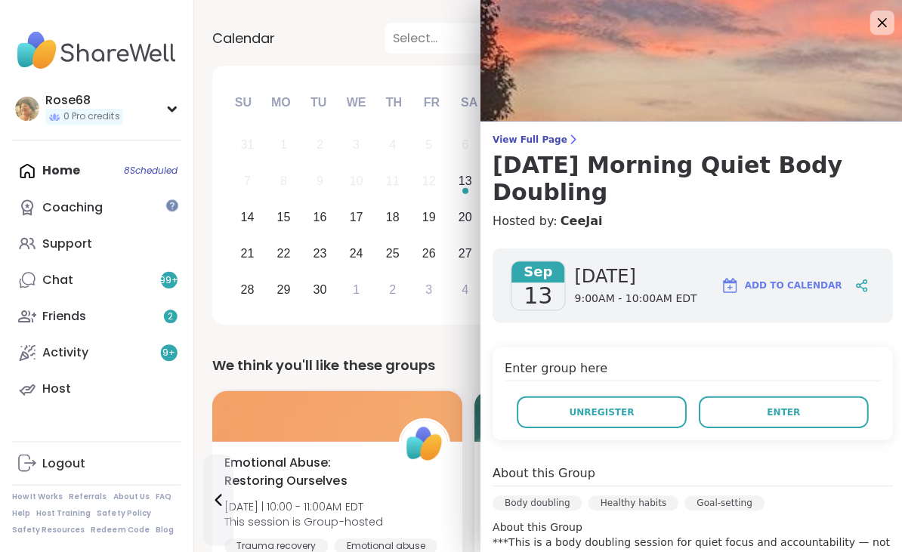
click at [782, 415] on span "Enter" at bounding box center [780, 411] width 33 height 14
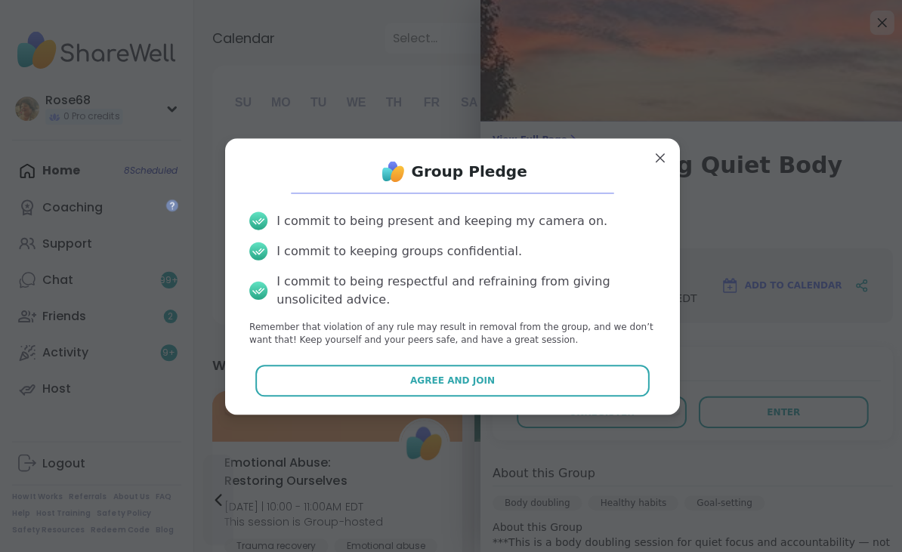
click at [442, 393] on button "Agree and Join" at bounding box center [450, 380] width 393 height 32
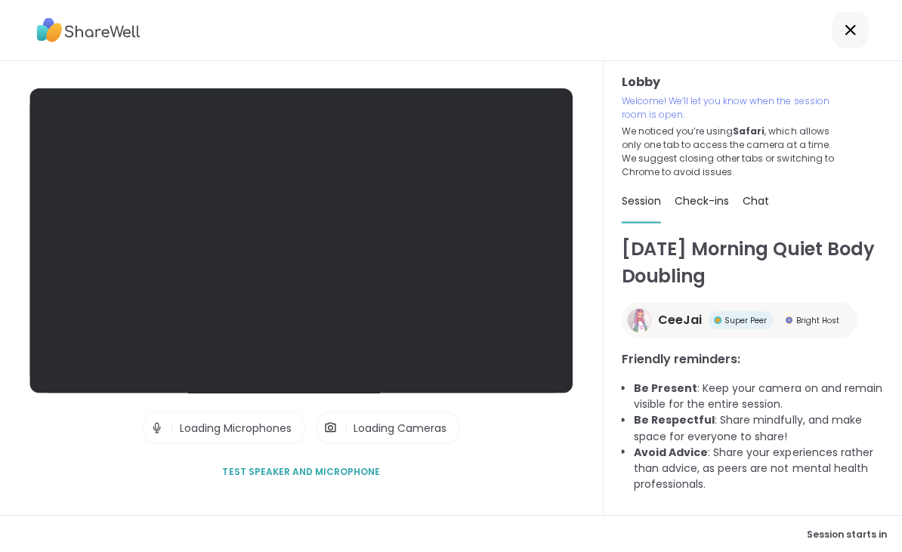
scroll to position [29, 0]
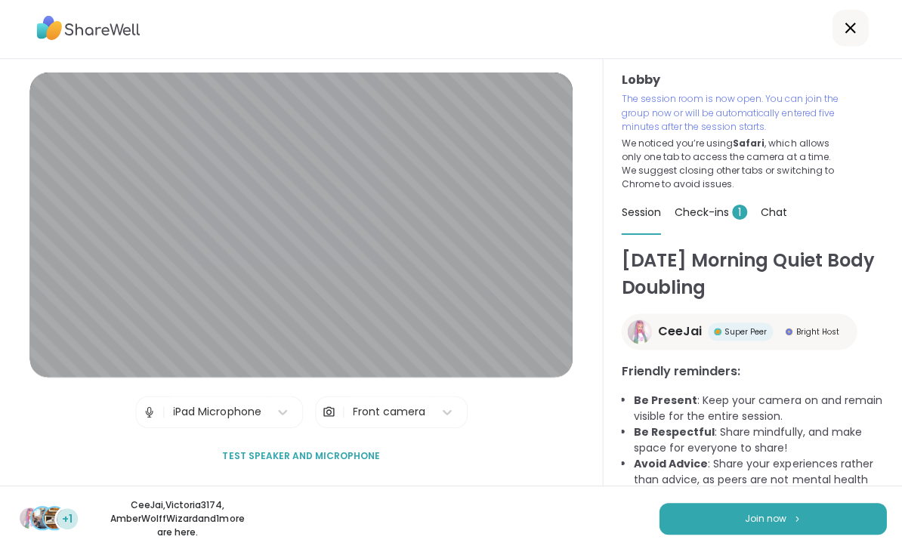
click at [748, 526] on button "Join now" at bounding box center [770, 520] width 227 height 32
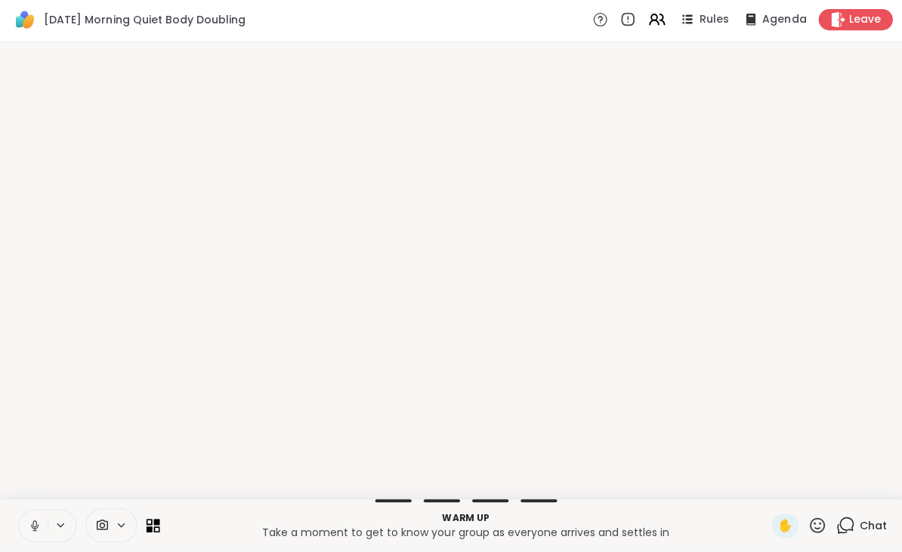
scroll to position [0, 0]
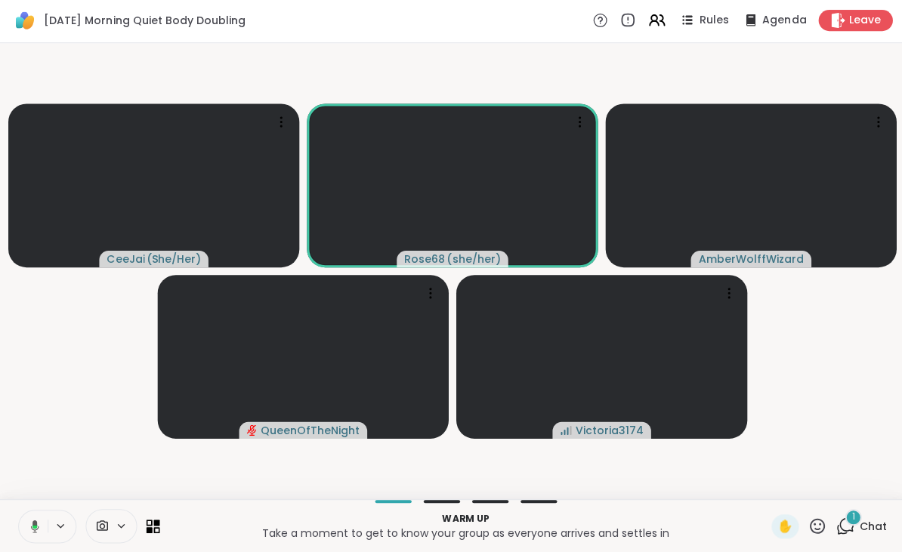
click at [69, 391] on video-player-container "CeeJai ( She/Her ) Rose68 ( she/her ) AmberWolffWizard QueenOfTheNight Victoria…" at bounding box center [450, 272] width 883 height 442
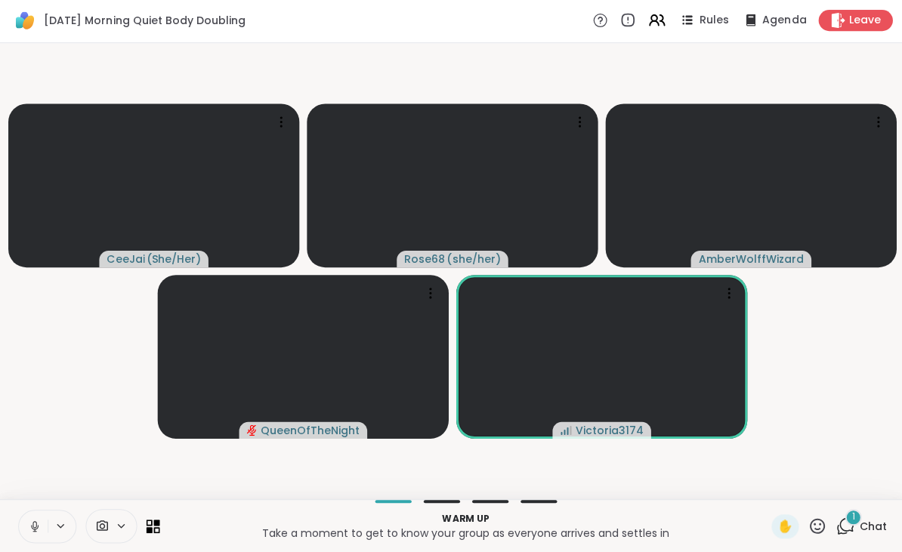
click at [29, 519] on icon at bounding box center [35, 526] width 14 height 14
